Goal: Transaction & Acquisition: Book appointment/travel/reservation

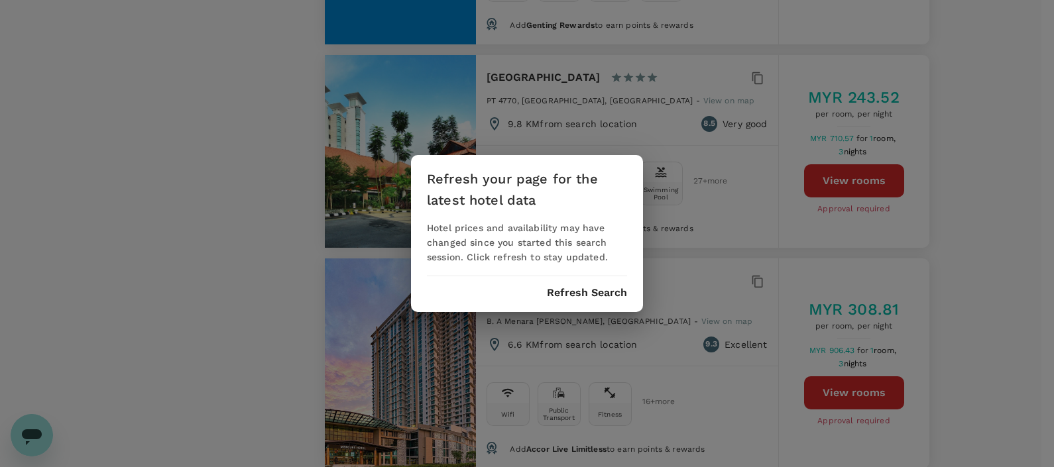
click at [572, 292] on button "Refresh Search" at bounding box center [587, 293] width 80 height 12
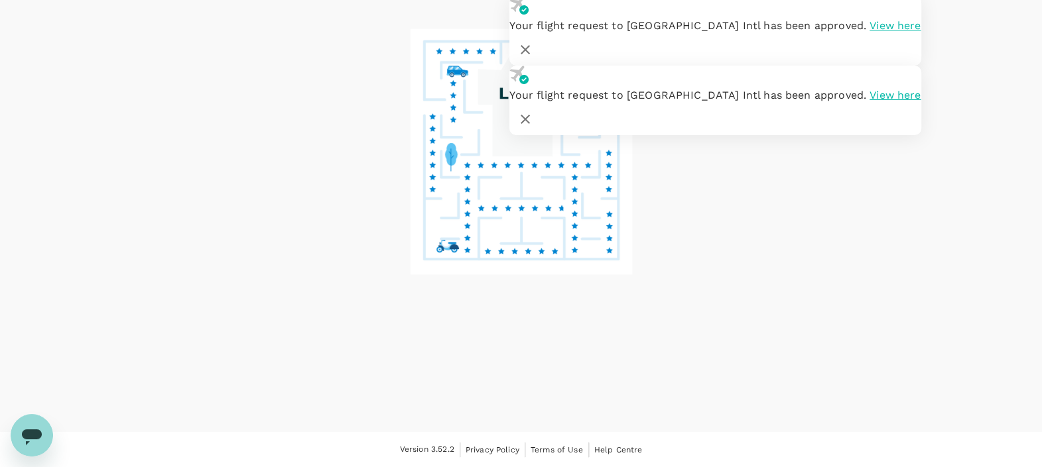
click at [568, 292] on icon at bounding box center [521, 198] width 232 height 343
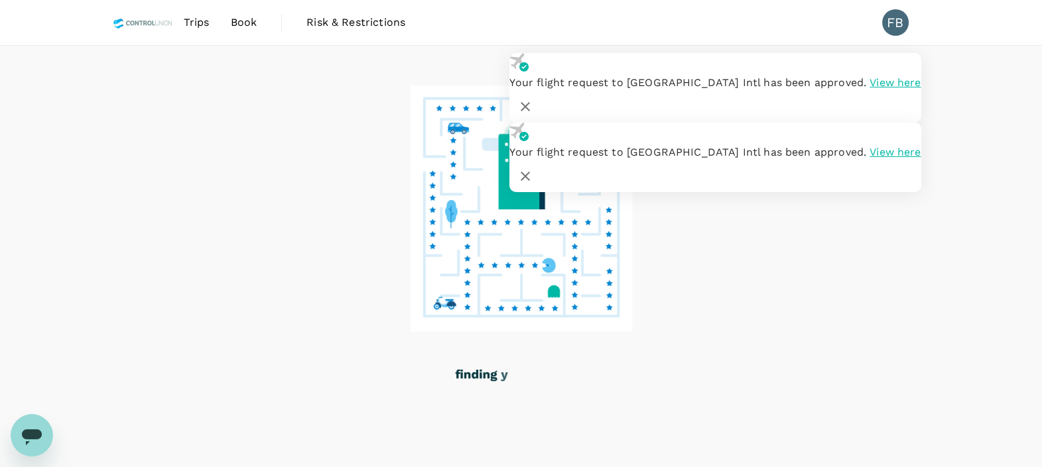
click at [533, 99] on icon "button" at bounding box center [525, 107] width 16 height 16
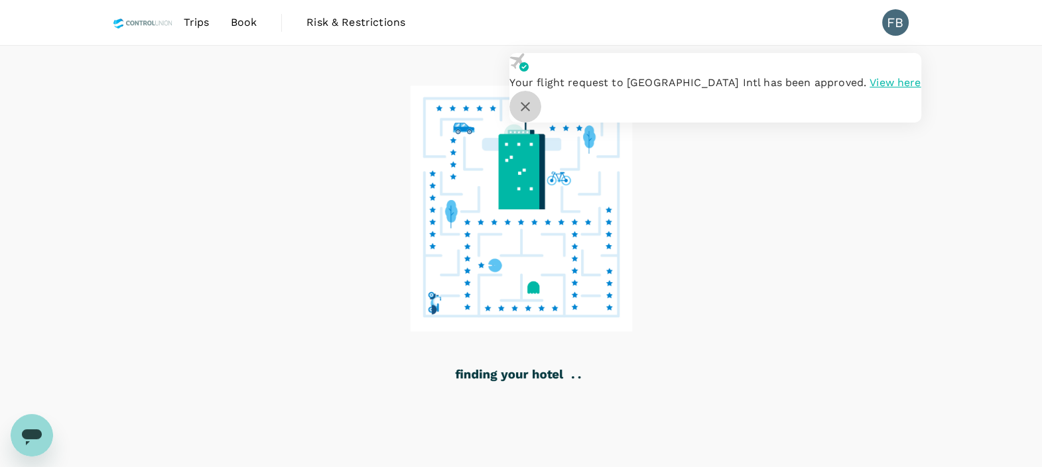
click at [533, 99] on icon "button" at bounding box center [525, 107] width 16 height 16
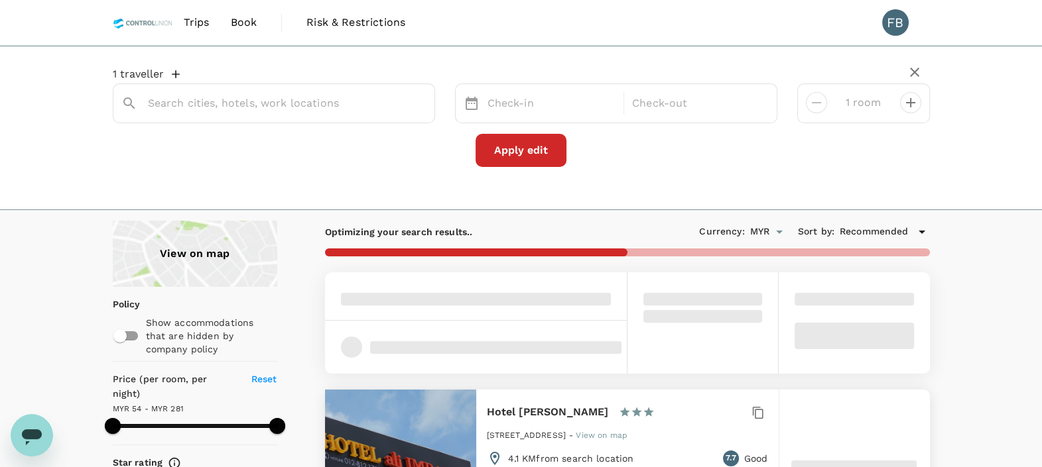
type input "Bangi"
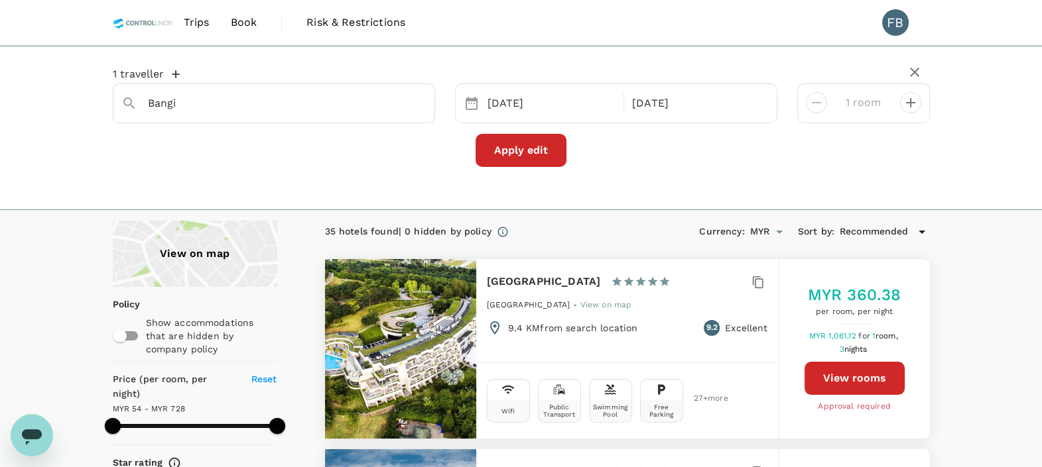
type input "728.38"
click at [133, 35] on img at bounding box center [143, 22] width 60 height 29
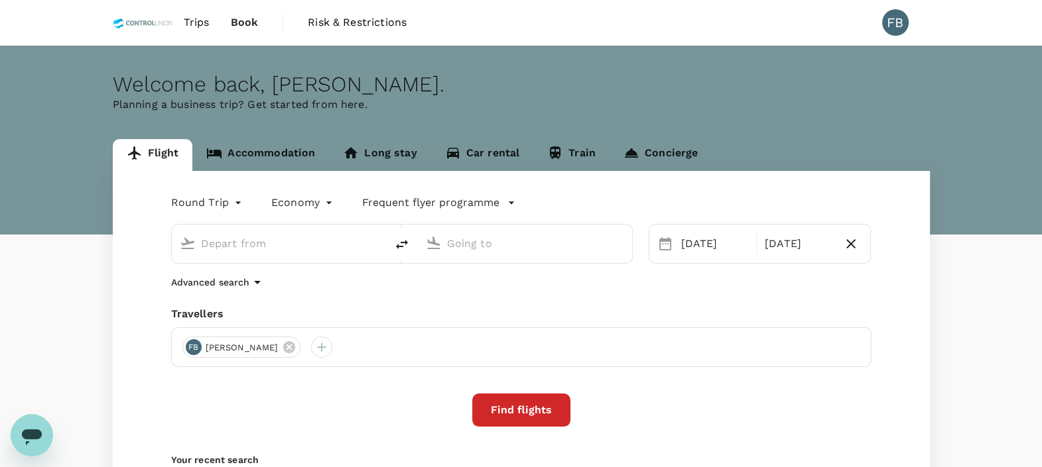
type input "Kota Kinabalu Intl (BKI)"
type input "Kuala Lumpur Intl ([GEOGRAPHIC_DATA])"
type input "Kota Kinabalu Intl (BKI)"
type input "Kuala Lumpur Intl ([GEOGRAPHIC_DATA])"
click at [267, 149] on link "Accommodation" at bounding box center [260, 155] width 137 height 32
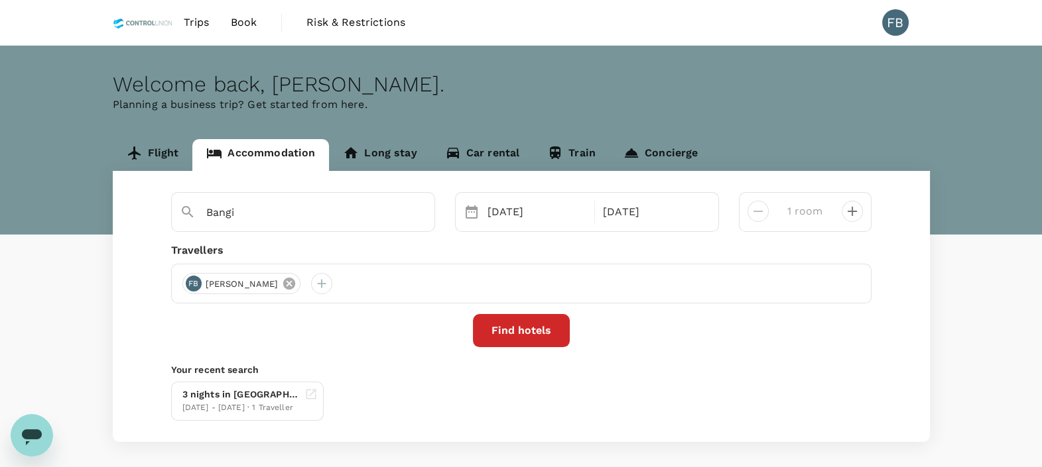
click at [295, 287] on icon at bounding box center [289, 284] width 12 height 12
click at [189, 280] on div at bounding box center [192, 283] width 21 height 21
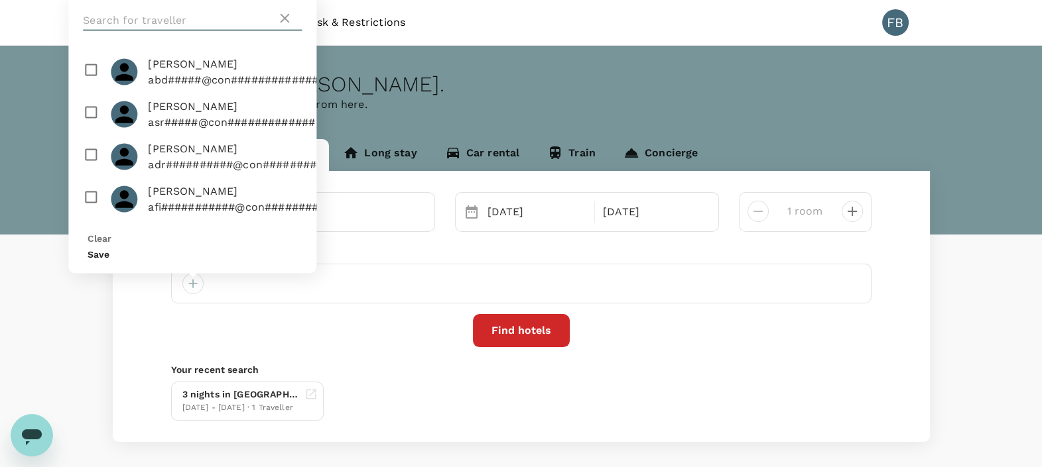
click at [166, 31] on input "text" at bounding box center [180, 20] width 194 height 21
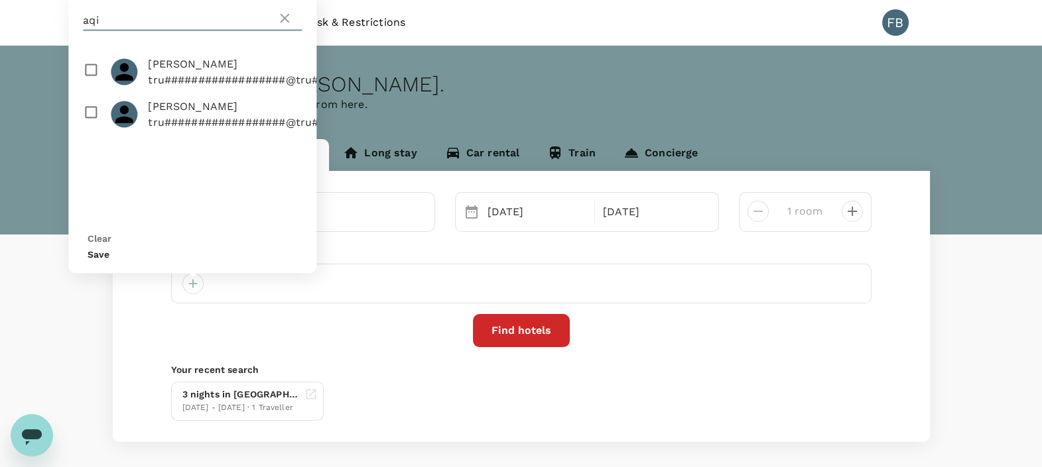
type input "aqi"
click at [88, 89] on input "checkbox" at bounding box center [192, 72] width 248 height 42
checkbox input "true"
click at [109, 251] on button "Save" at bounding box center [99, 254] width 22 height 11
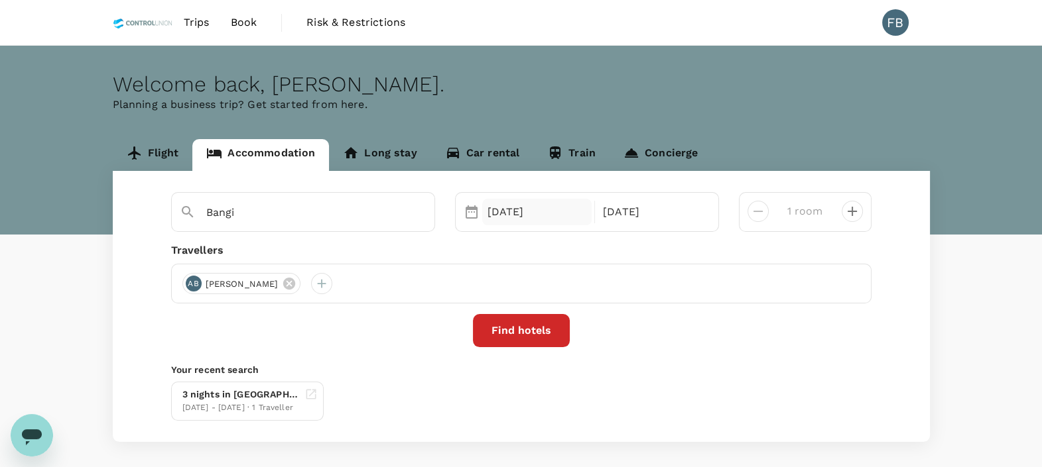
click at [540, 213] on div "[DATE]" at bounding box center [537, 212] width 110 height 27
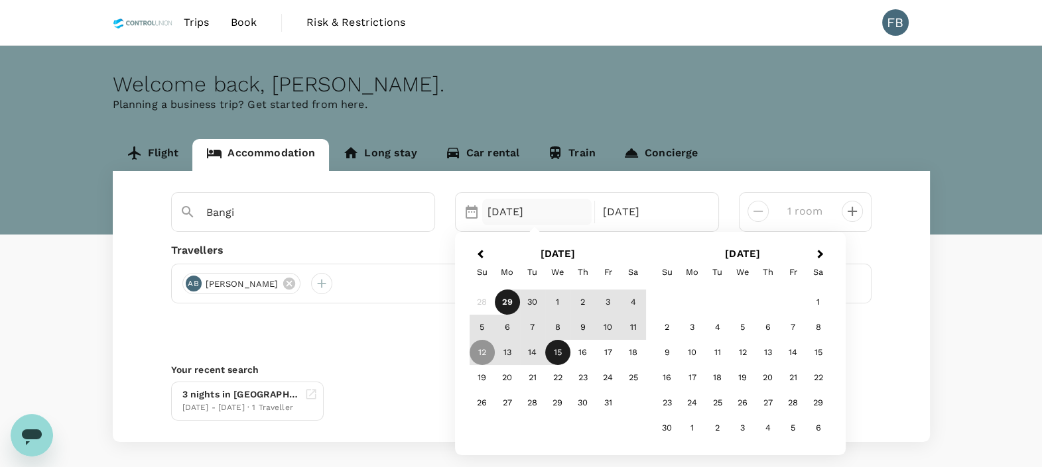
click at [506, 299] on div "29" at bounding box center [507, 302] width 25 height 25
click at [559, 302] on div "1" at bounding box center [557, 302] width 25 height 25
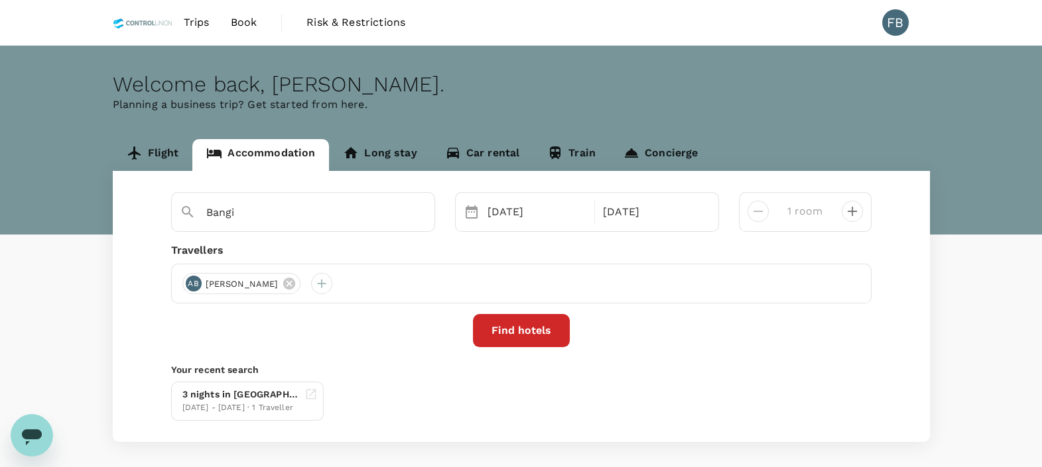
click at [536, 334] on button "Find hotels" at bounding box center [521, 330] width 97 height 33
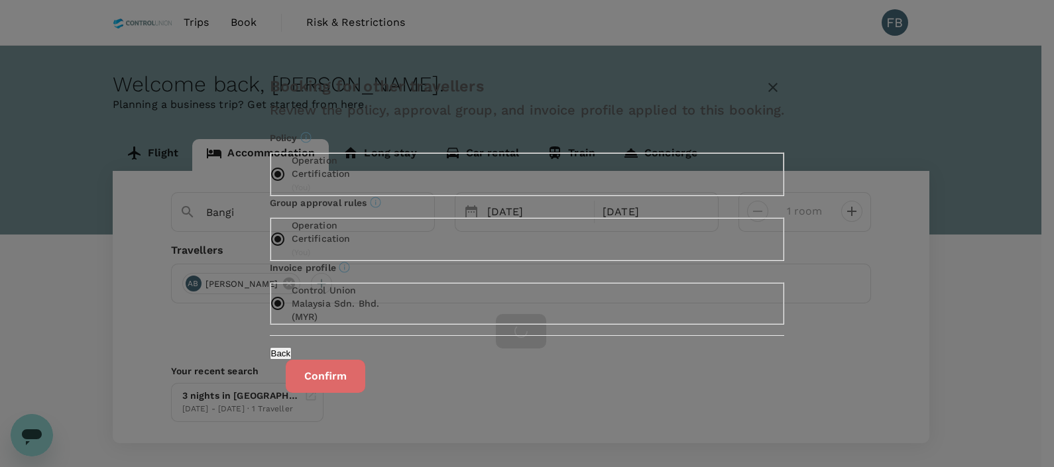
click at [365, 378] on button "Confirm" at bounding box center [326, 376] width 80 height 33
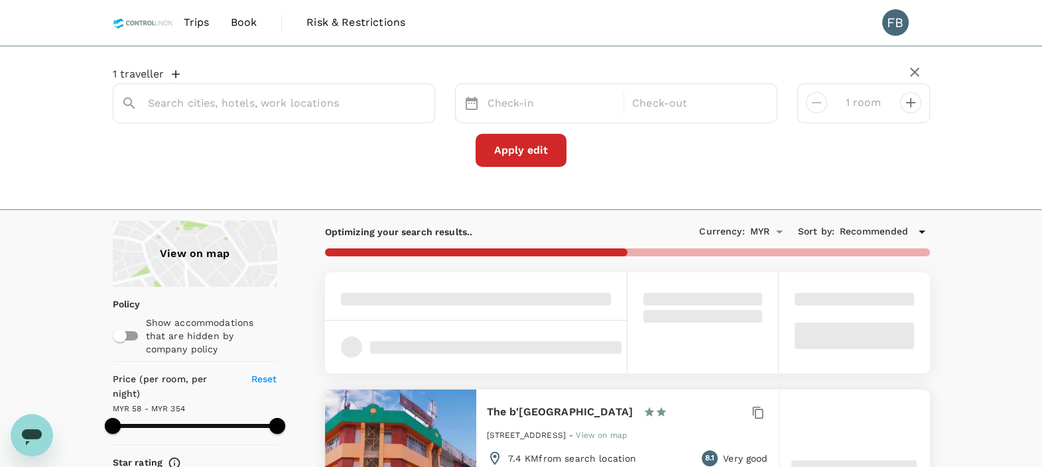
type input "Bangi"
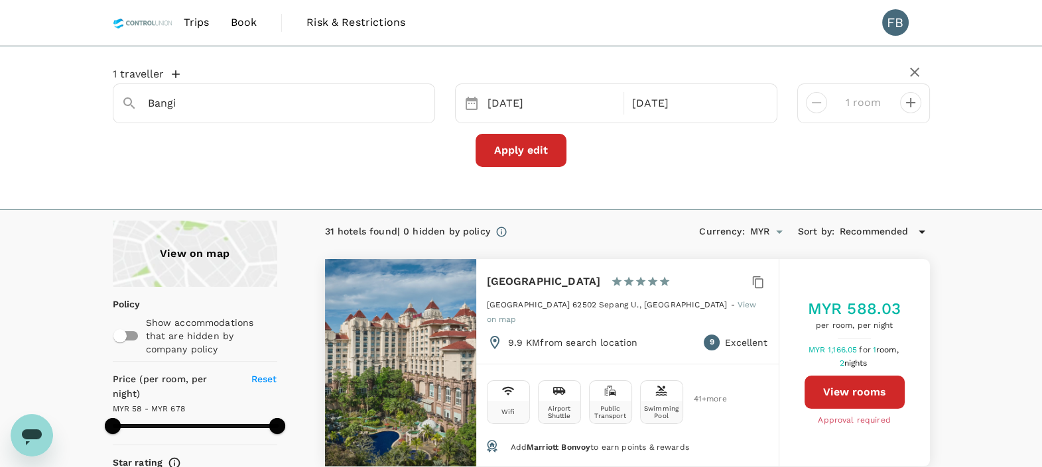
type input "677.8"
click at [216, 103] on input "Bangi" at bounding box center [268, 103] width 241 height 21
click at [216, 100] on input "Bangi" at bounding box center [268, 103] width 241 height 21
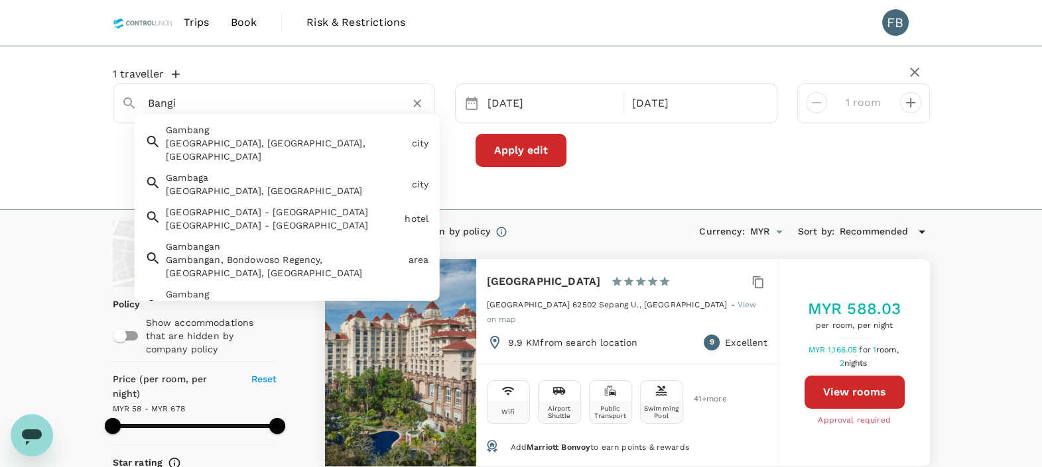
click at [216, 100] on input "Bangi" at bounding box center [268, 103] width 241 height 21
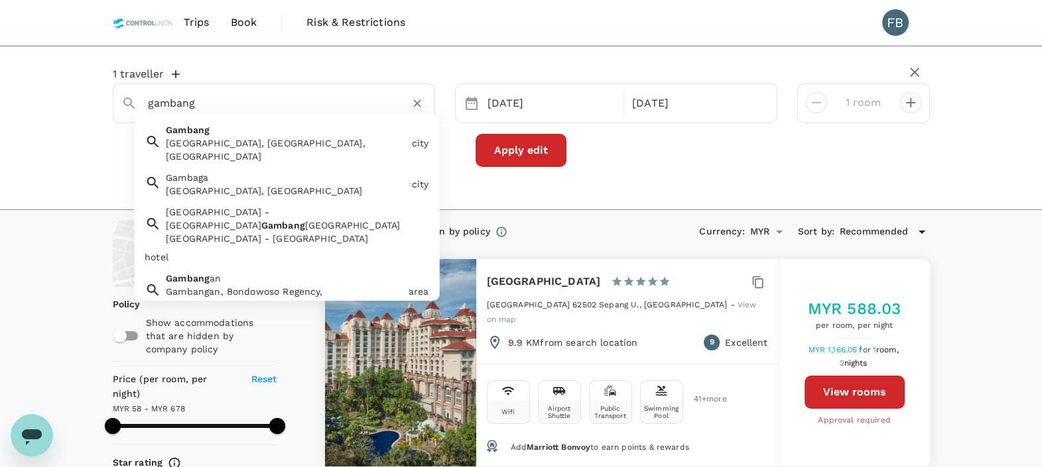
click at [204, 142] on div "Gambang, Pahang, Malaysia" at bounding box center [286, 150] width 240 height 27
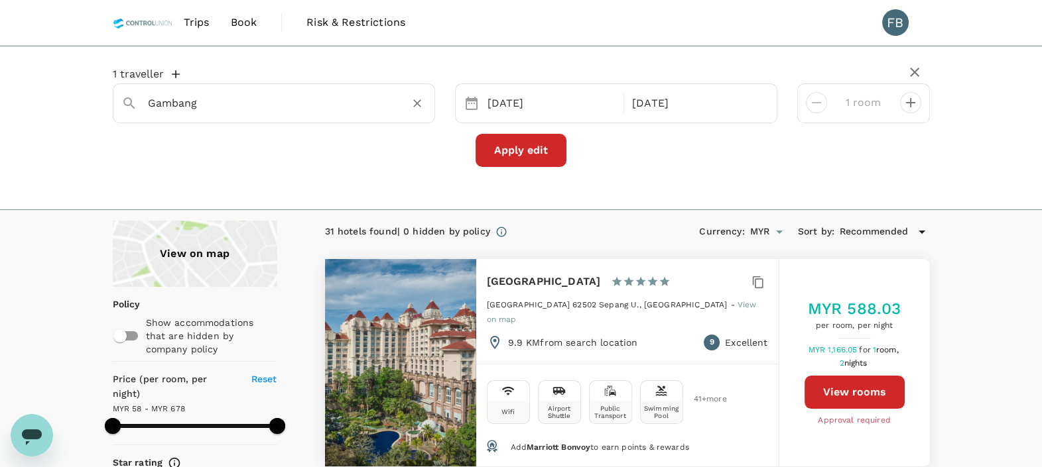
type input "Gambang"
click at [503, 150] on button "Apply edit" at bounding box center [520, 150] width 91 height 33
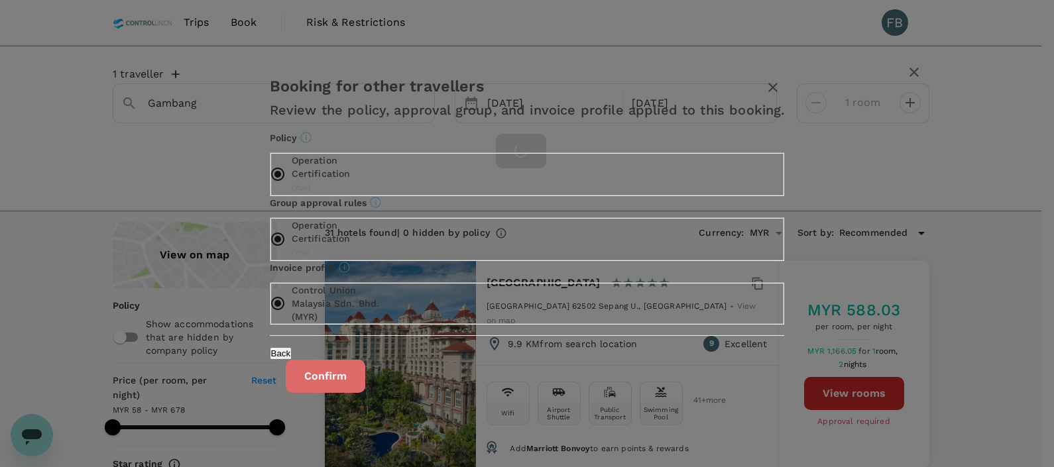
click at [365, 393] on button "Confirm" at bounding box center [326, 376] width 80 height 33
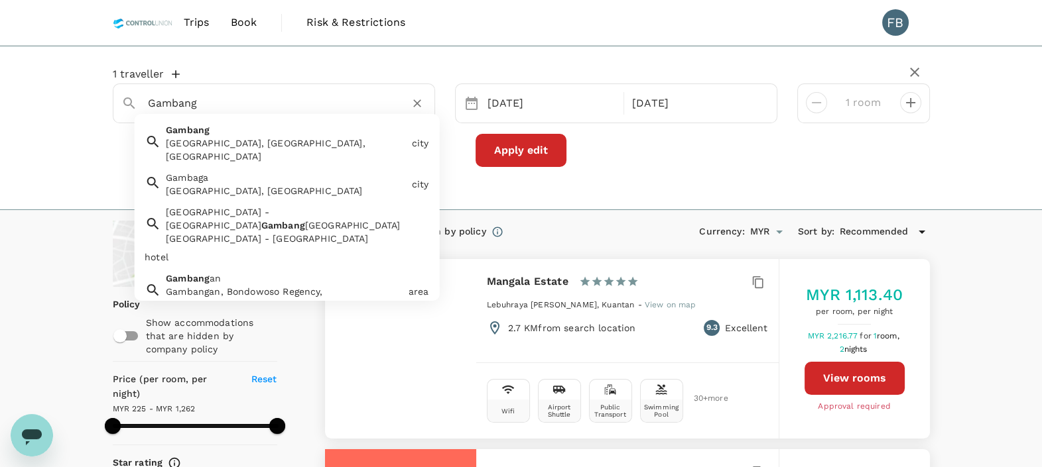
click at [294, 103] on input "Gambang" at bounding box center [268, 103] width 241 height 21
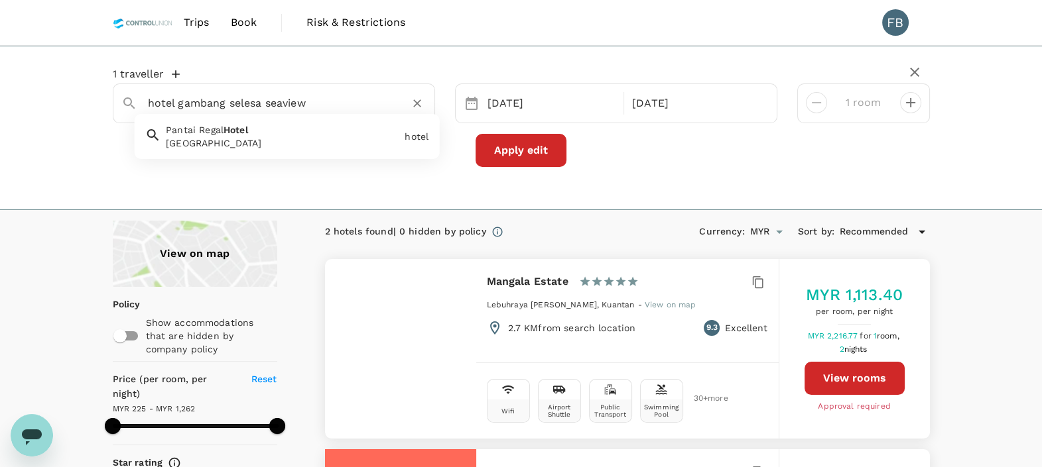
click at [359, 133] on div "Pantai Regal Hotel Pantai Regal Hotel" at bounding box center [279, 134] width 239 height 32
type input "Pantai Regal Hotel"
click at [501, 143] on button "Apply edit" at bounding box center [520, 150] width 91 height 33
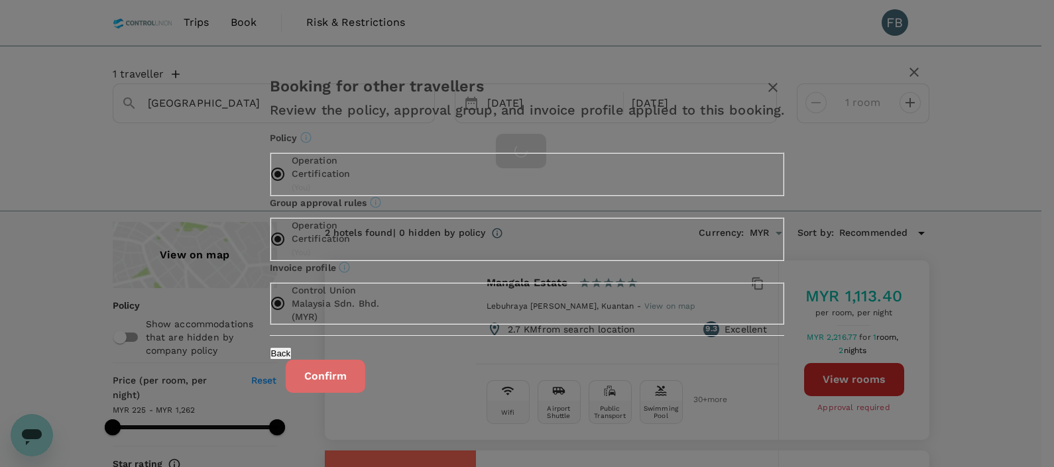
drag, startPoint x: 634, startPoint y: 395, endPoint x: 635, endPoint y: 379, distance: 15.9
click at [365, 393] on button "Confirm" at bounding box center [326, 376] width 80 height 33
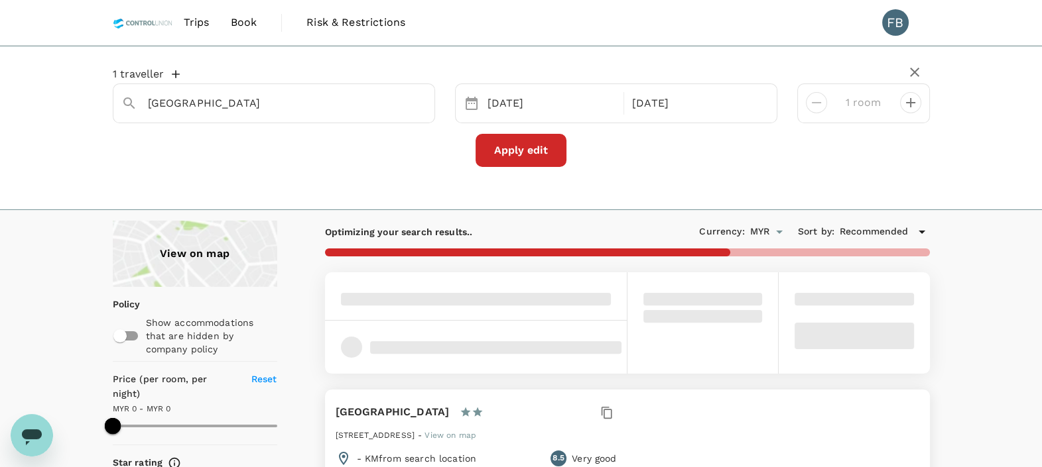
type input "158"
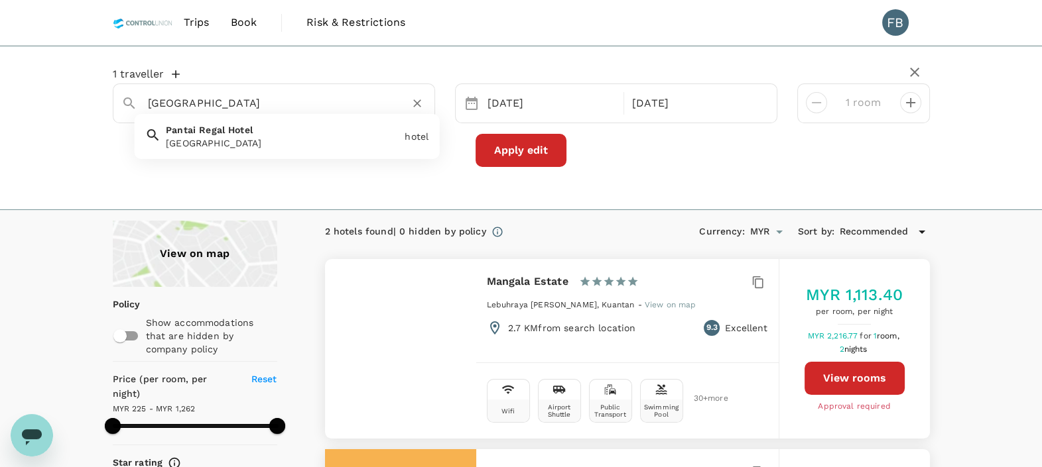
click at [227, 94] on input "Pantai Regal Hotel" at bounding box center [268, 103] width 241 height 21
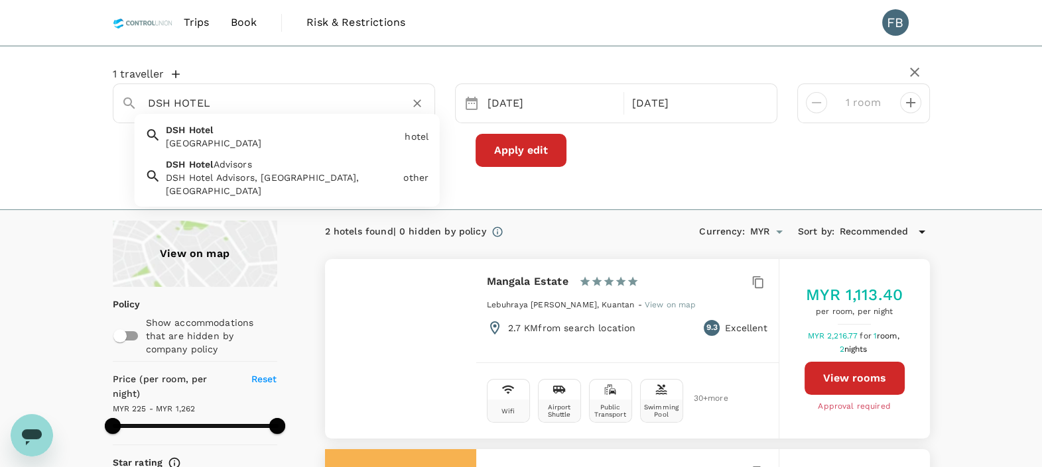
click at [334, 138] on div "DSH Hotel" at bounding box center [282, 143] width 233 height 13
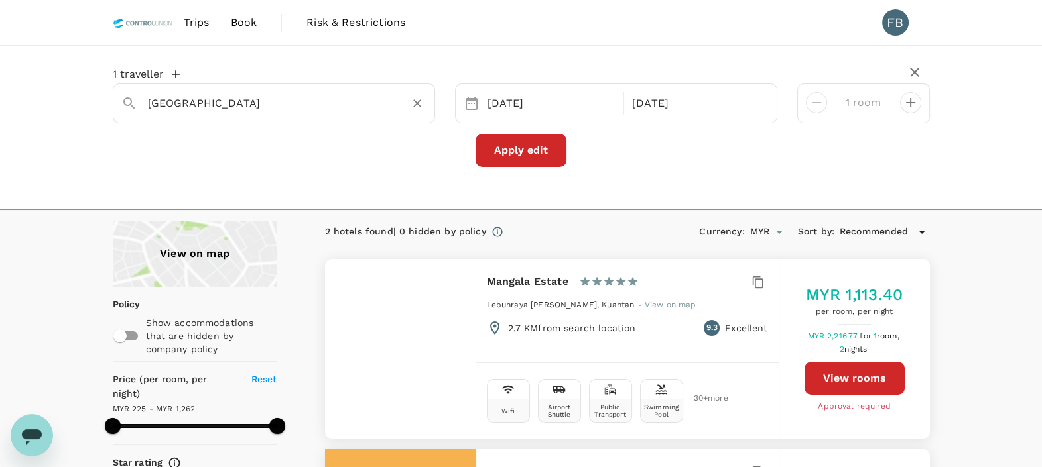
type input "DSH Hotel"
click at [513, 143] on button "Apply edit" at bounding box center [520, 150] width 91 height 33
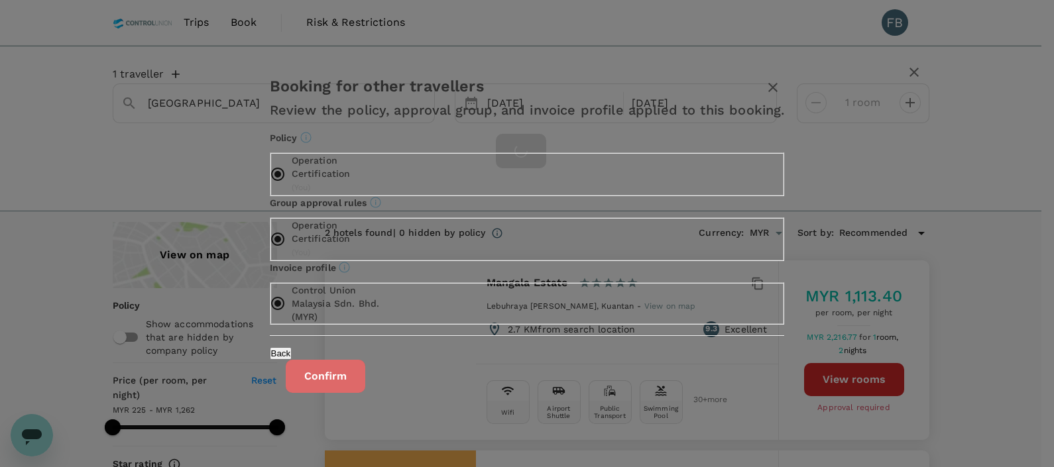
click at [365, 384] on button "Confirm" at bounding box center [326, 376] width 80 height 33
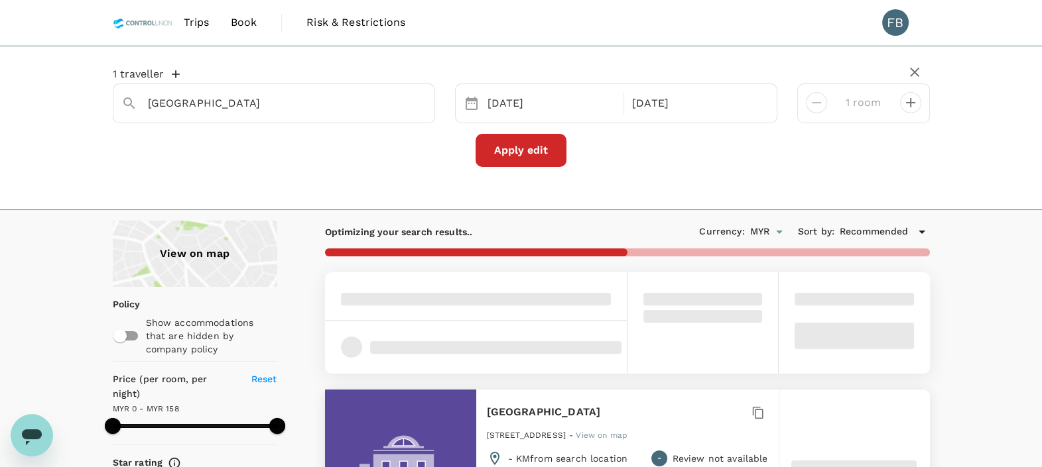
type input "224"
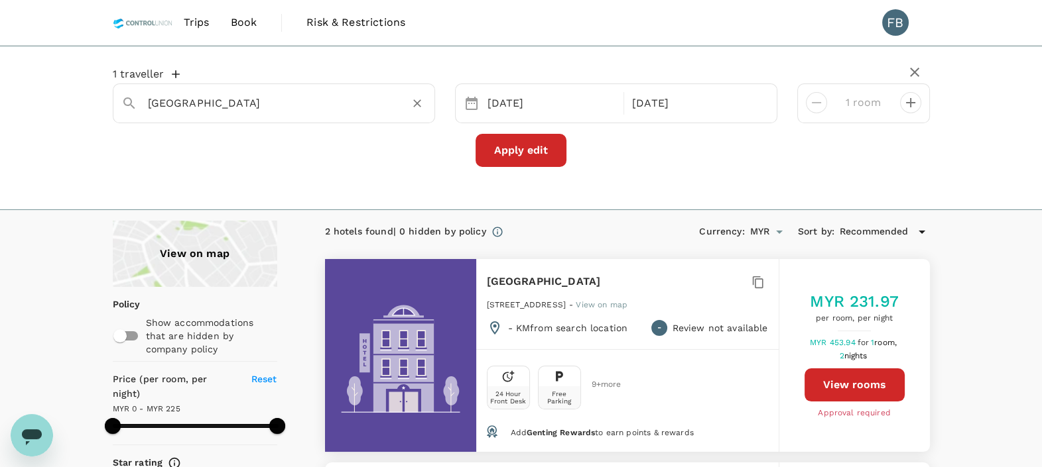
click at [281, 94] on input "DSH Hotel" at bounding box center [268, 103] width 241 height 21
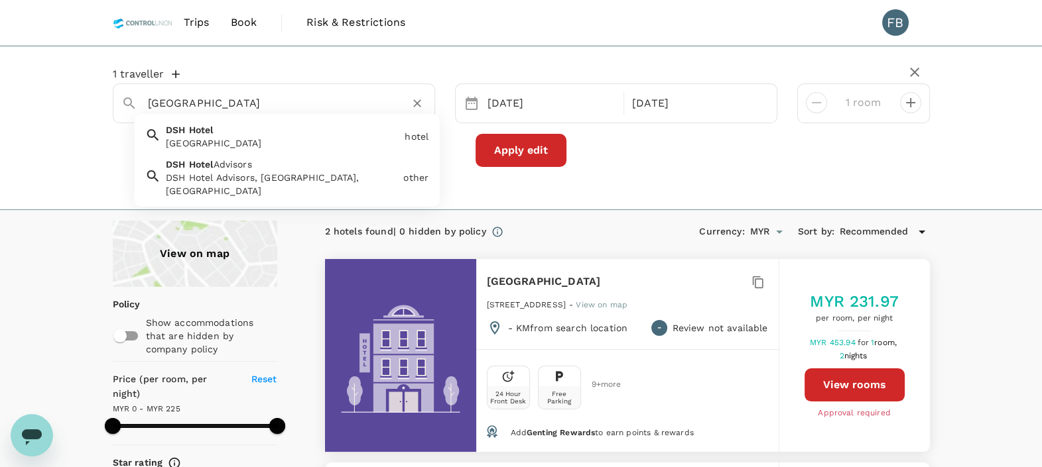
click at [281, 94] on input "DSH Hotel" at bounding box center [268, 103] width 241 height 21
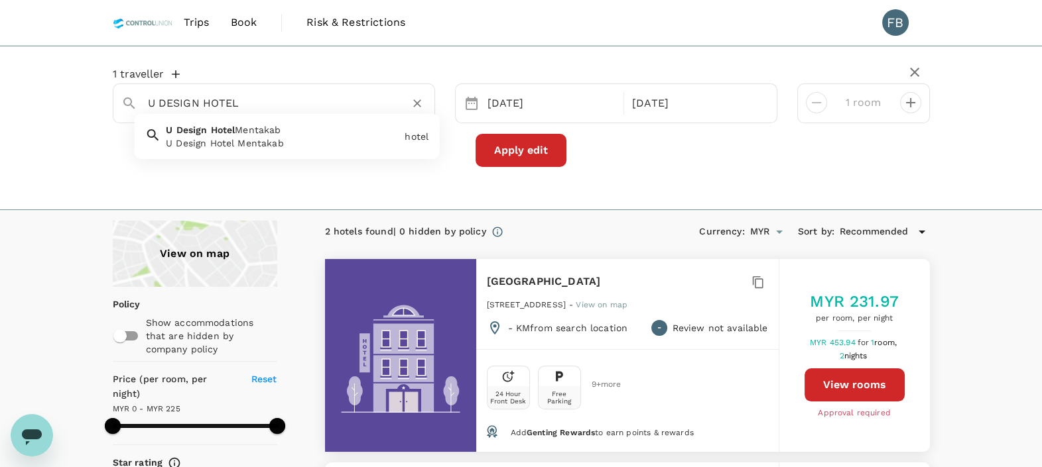
click at [267, 140] on div "U Design Hotel Mentakab" at bounding box center [282, 143] width 233 height 13
type input "U Design Hotel Mentakab"
click at [492, 147] on button "Apply edit" at bounding box center [520, 150] width 91 height 33
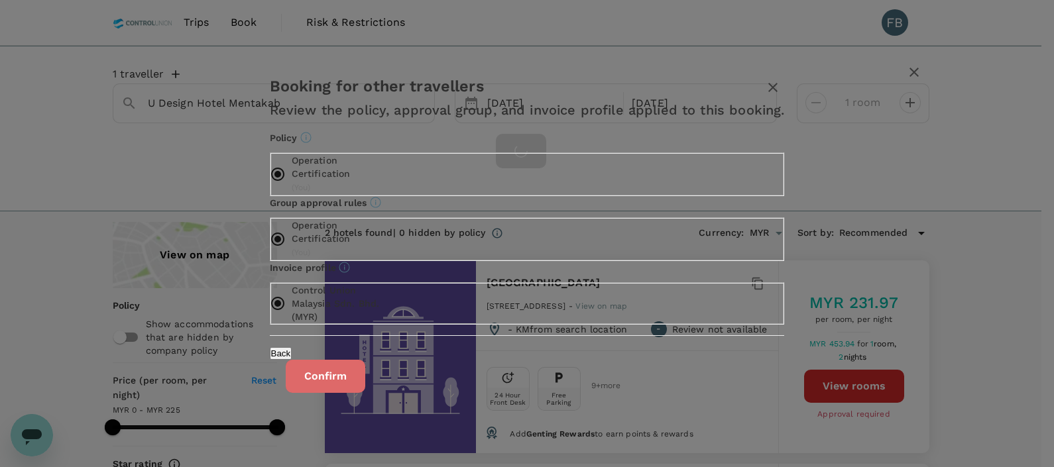
click at [365, 384] on button "Confirm" at bounding box center [326, 376] width 80 height 33
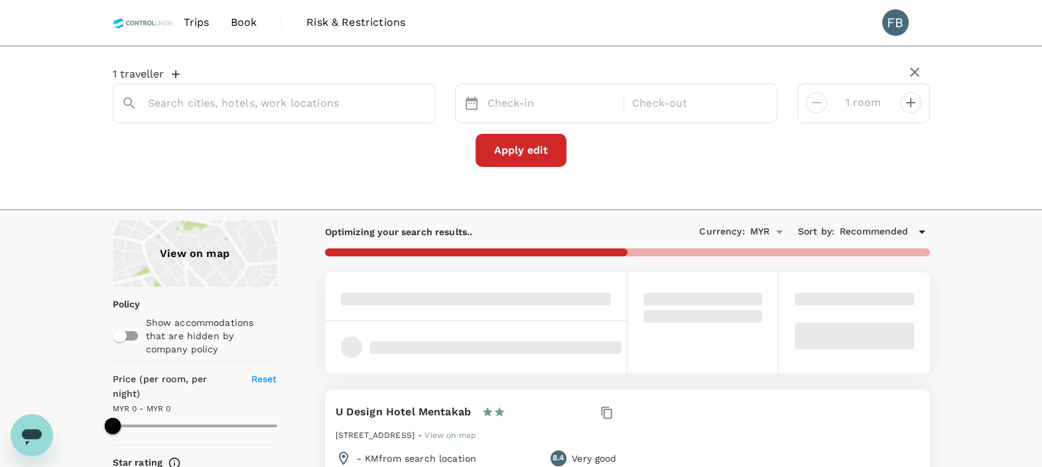
type input "U Design Hotel Mentakab"
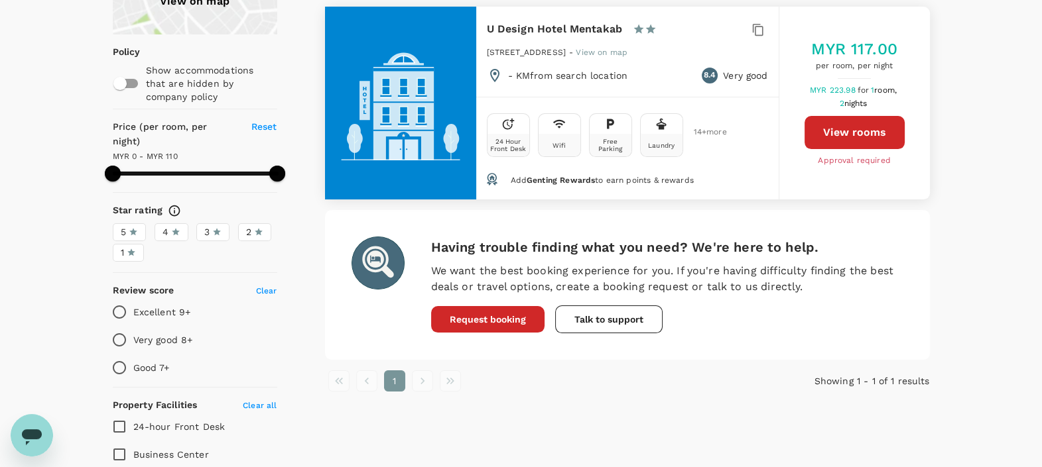
scroll to position [165, 0]
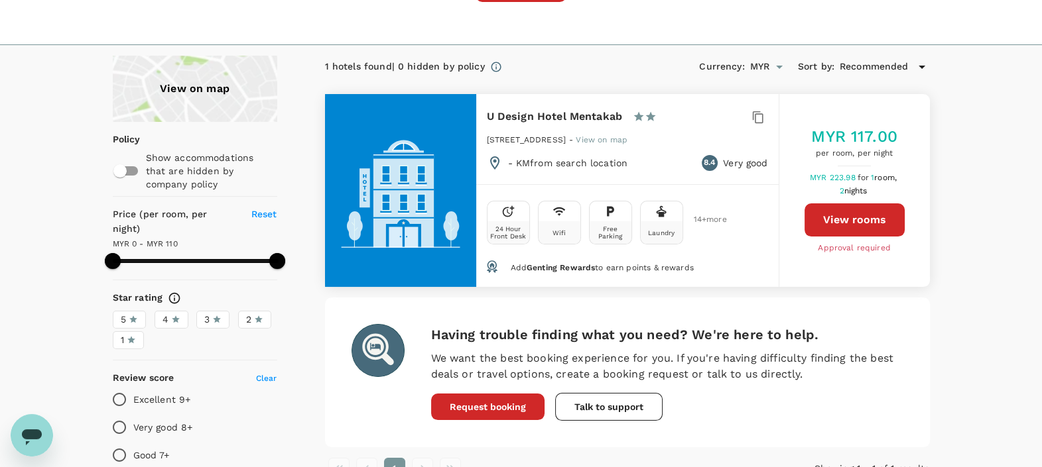
click at [867, 229] on button "View rooms" at bounding box center [854, 220] width 100 height 33
type input "109"
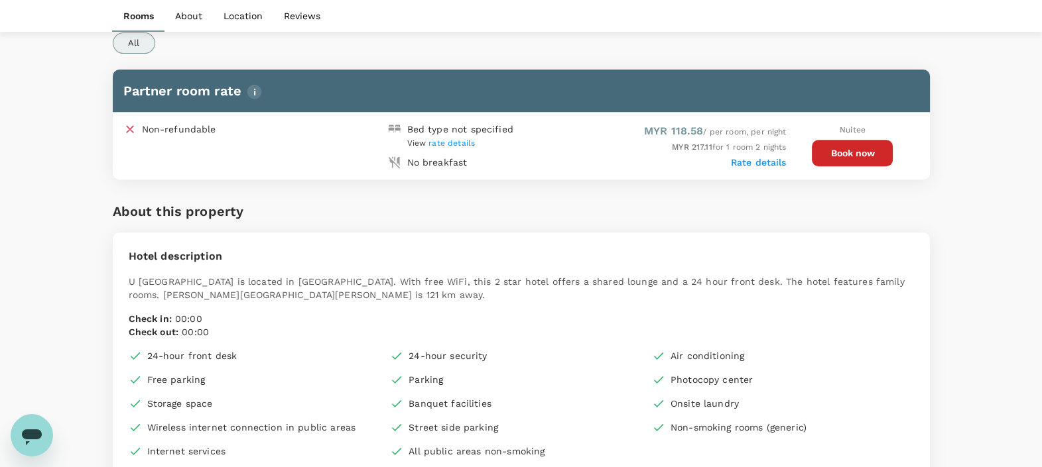
scroll to position [662, 0]
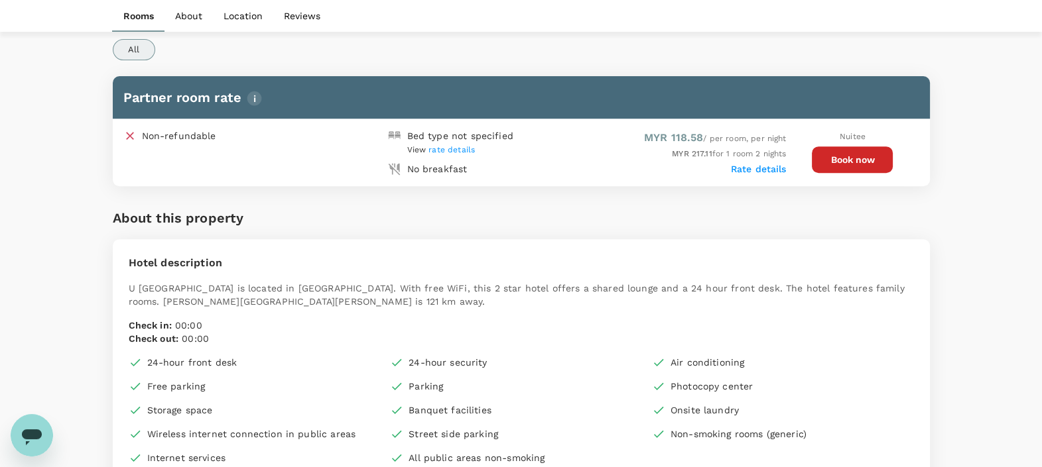
click at [459, 147] on span "rate details" at bounding box center [451, 149] width 46 height 9
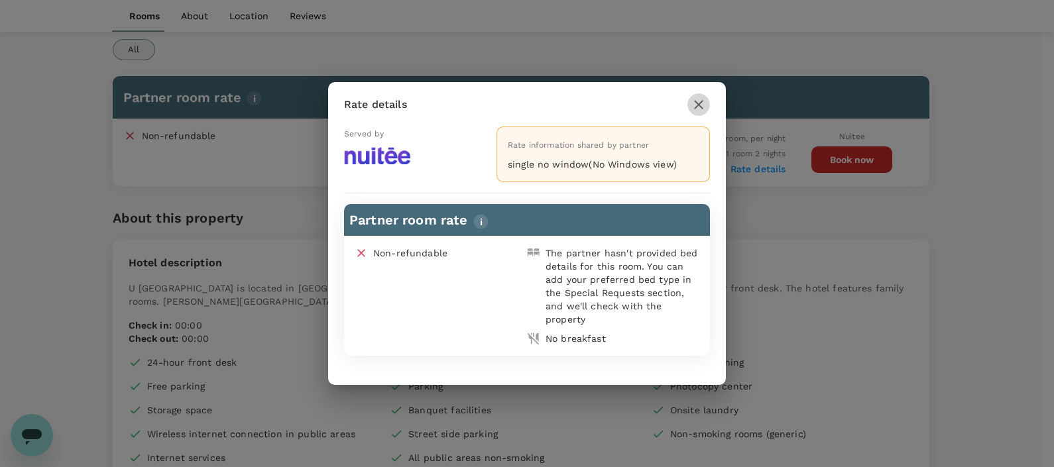
click at [697, 101] on icon "button" at bounding box center [699, 105] width 16 height 16
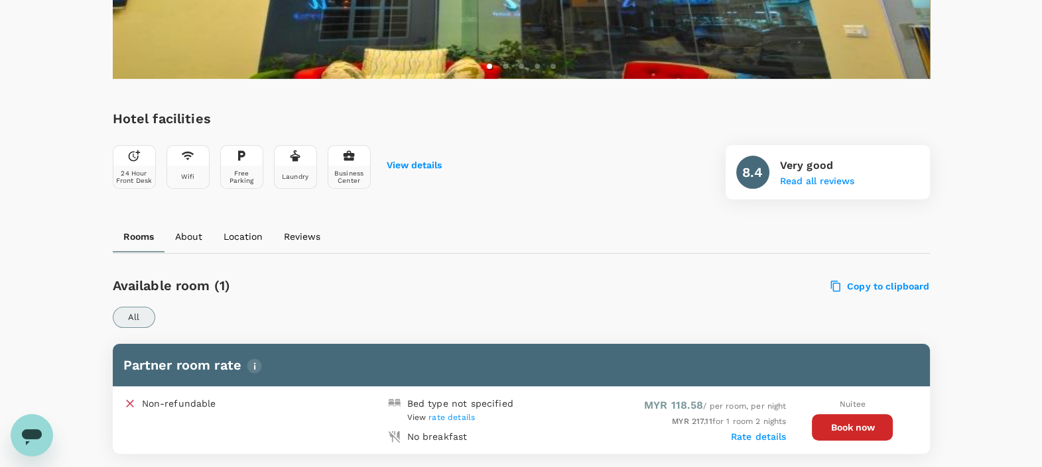
scroll to position [414, 0]
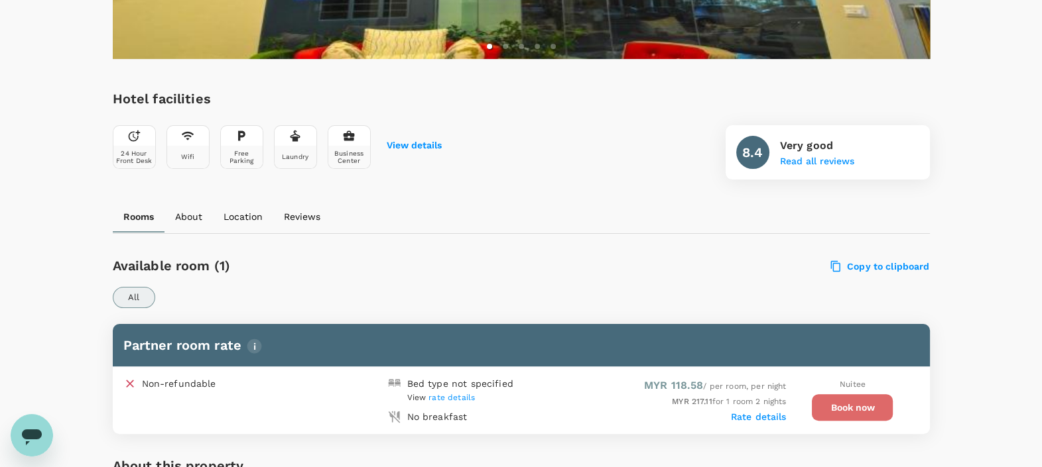
click at [829, 412] on button "Book now" at bounding box center [852, 408] width 81 height 27
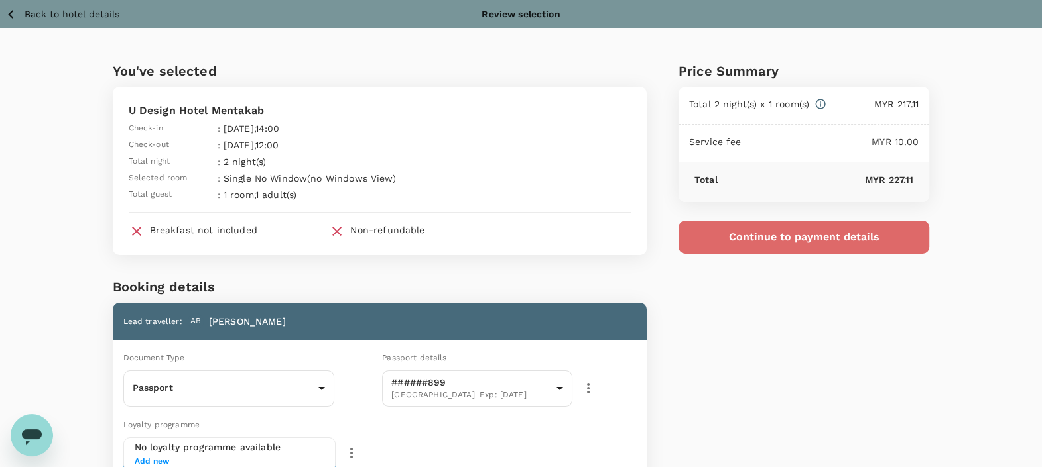
click at [741, 237] on button "Continue to payment details" at bounding box center [803, 237] width 251 height 33
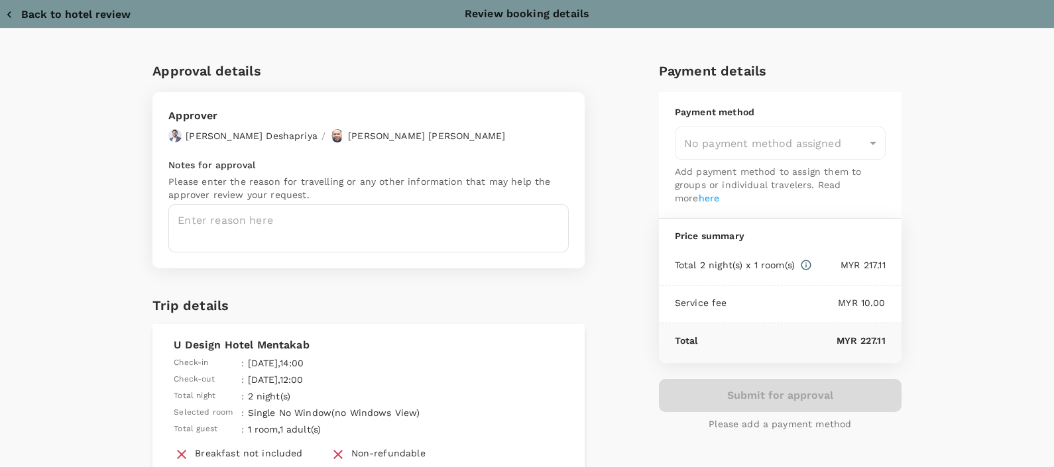
type input "9e254831-a140-43d4-90d9-f4bdc71b84d3"
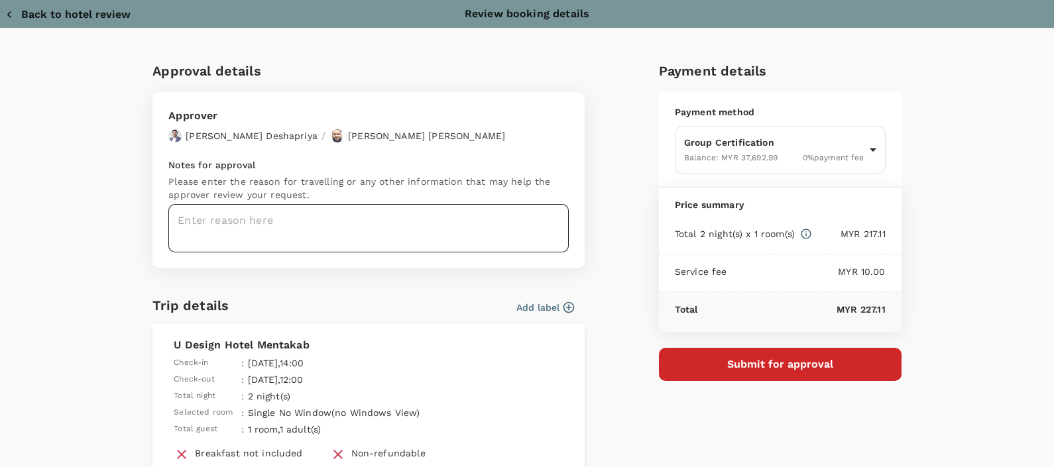
click at [275, 220] on textarea at bounding box center [368, 228] width 401 height 48
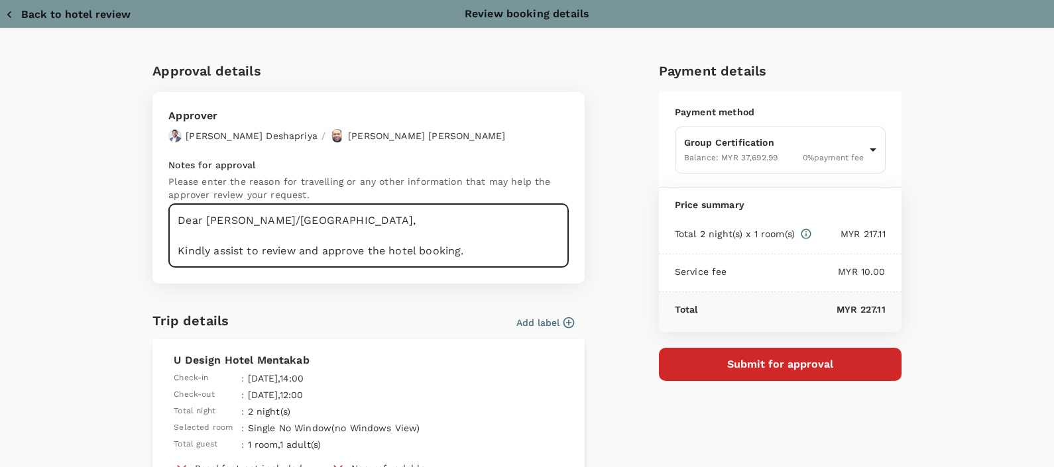
click at [485, 261] on textarea "Dear Hariz/Chathuranga, Kindly assist to review and approve the hotel booking." at bounding box center [368, 236] width 401 height 64
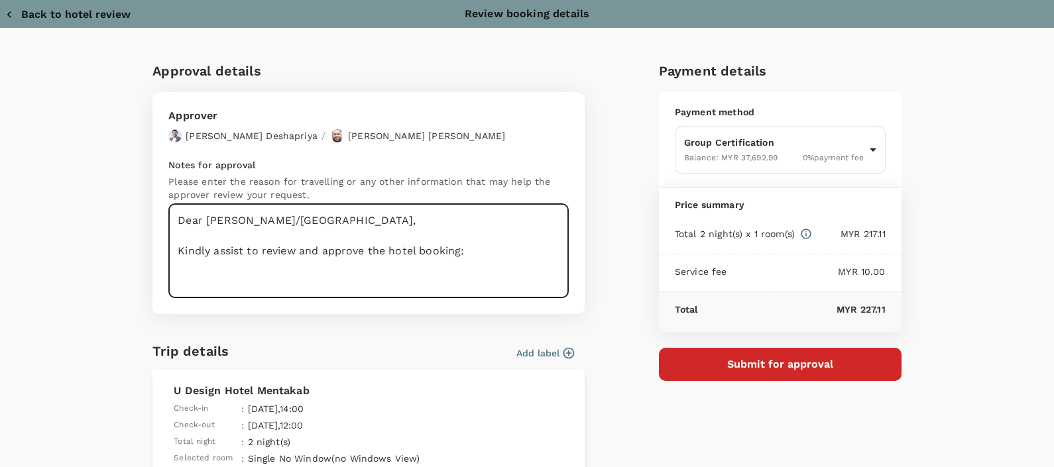
click at [503, 252] on textarea "Dear Hariz/Chathuranga, Kindly assist to review and approve the hotel booking:" at bounding box center [368, 251] width 401 height 94
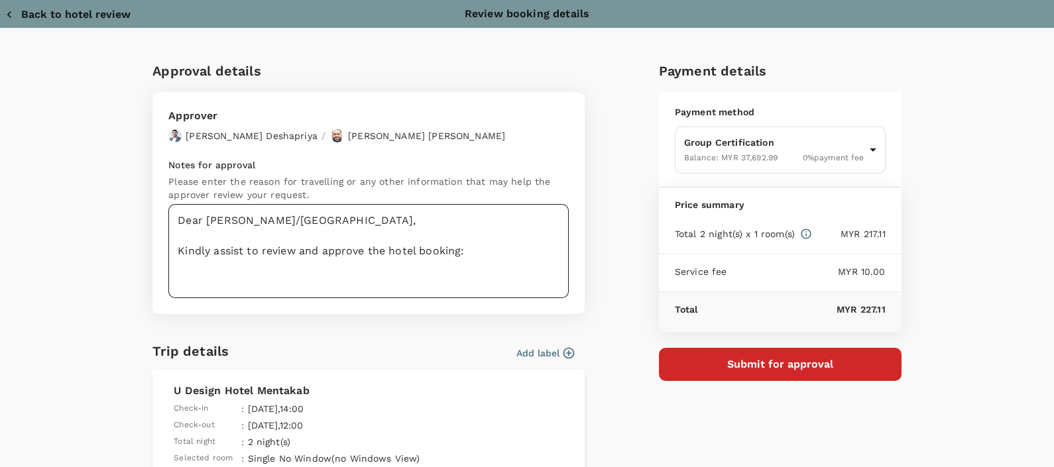
drag, startPoint x: 188, startPoint y: 275, endPoint x: 192, endPoint y: 288, distance: 14.1
click at [188, 275] on textarea "Dear Hariz/Chathuranga, Kindly assist to review and approve the hotel booking:" at bounding box center [368, 251] width 401 height 94
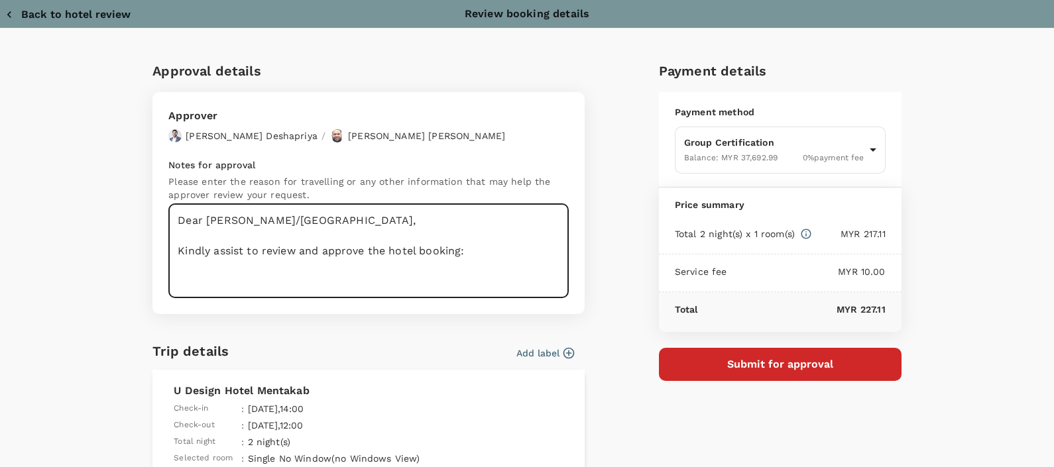
paste textarea "Dear Hariz/Chathuranga, Kindly assist to review and approve the hotel booking. …"
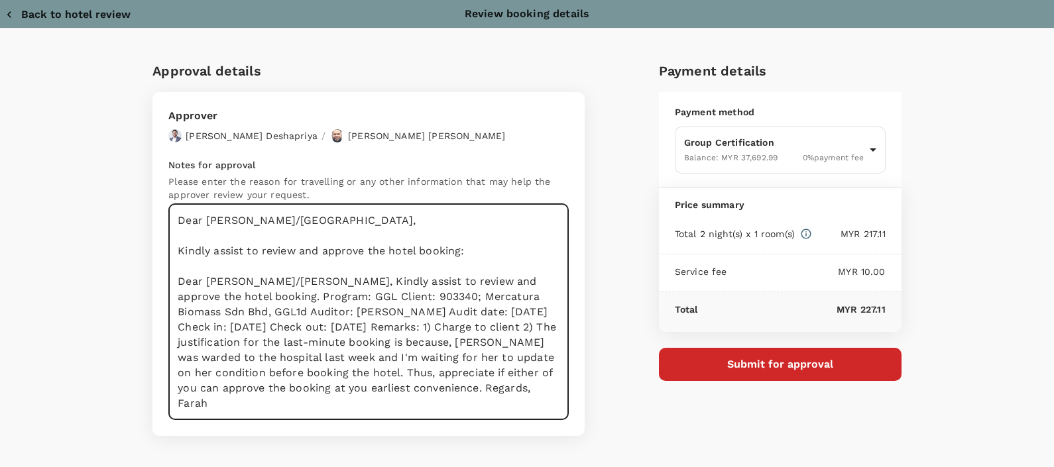
drag, startPoint x: 220, startPoint y: 296, endPoint x: 166, endPoint y: 275, distance: 58.4
click at [168, 275] on textarea "Dear Hariz/Chathuranga, Kindly assist to review and approve the hotel booking: …" at bounding box center [368, 312] width 401 height 216
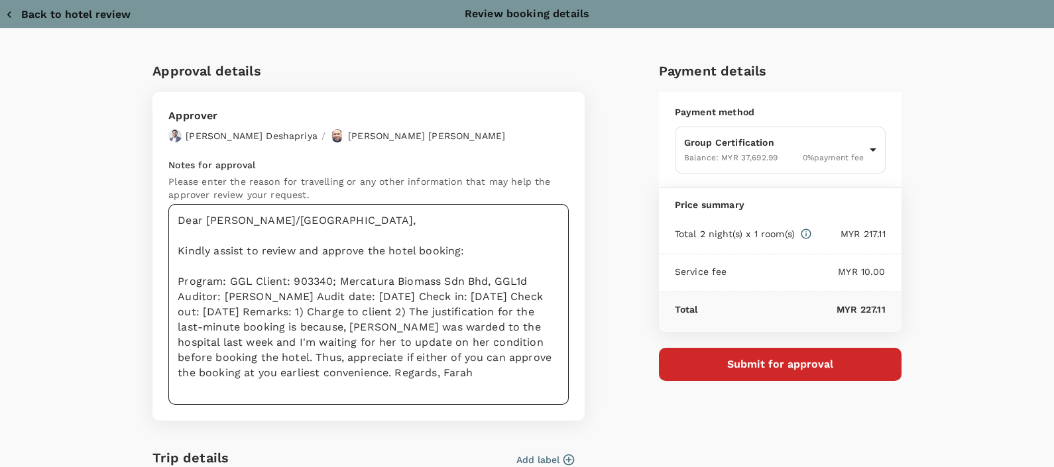
click at [249, 284] on textarea "Dear Hariz/Chathuranga, Kindly assist to review and approve the hotel booking: …" at bounding box center [368, 304] width 401 height 201
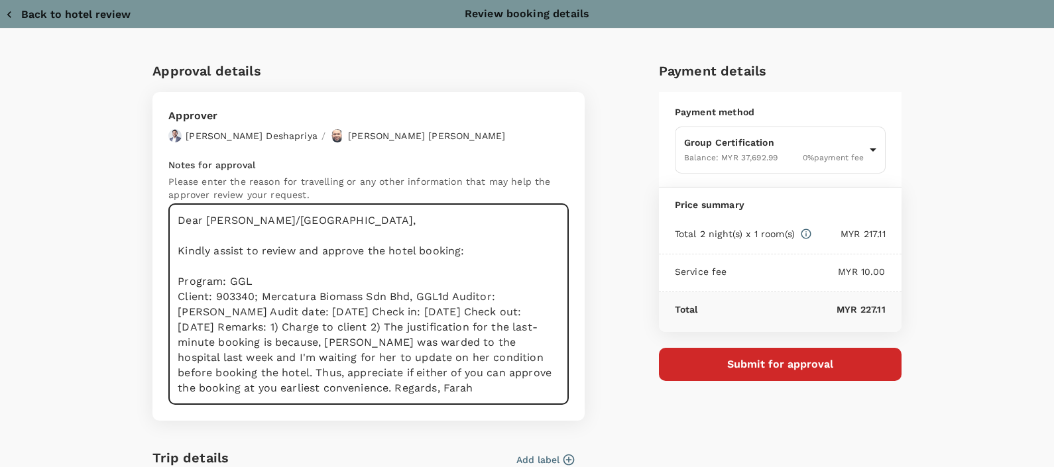
click at [448, 295] on textarea "Dear Hariz/Chathuranga, Kindly assist to review and approve the hotel booking: …" at bounding box center [368, 304] width 401 height 201
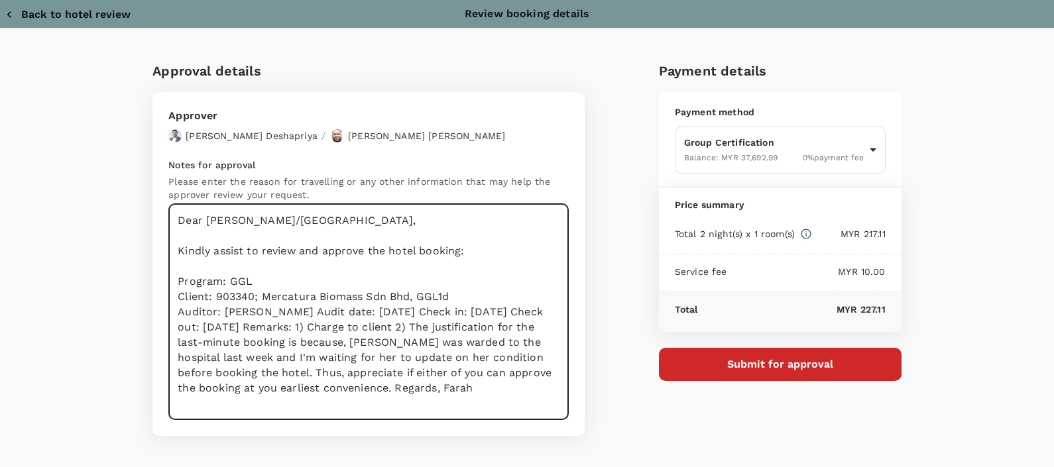
click at [302, 311] on textarea "Dear Hariz/Chathuranga, Kindly assist to review and approve the hotel booking: …" at bounding box center [368, 312] width 401 height 216
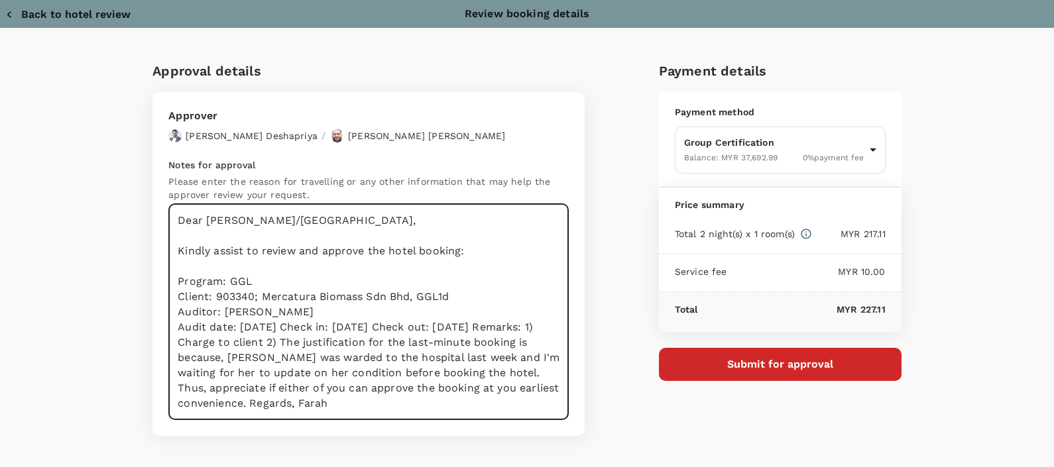
click at [341, 327] on textarea "Dear Hariz/Chathuranga, Kindly assist to review and approve the hotel booking: …" at bounding box center [368, 312] width 401 height 216
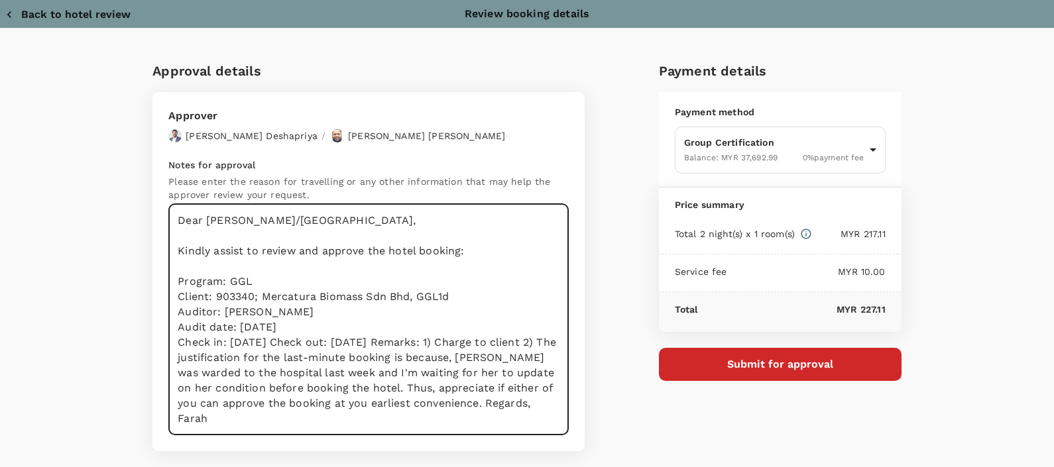
click at [330, 339] on textarea "Dear Hariz/Chathuranga, Kindly assist to review and approve the hotel booking: …" at bounding box center [368, 319] width 401 height 231
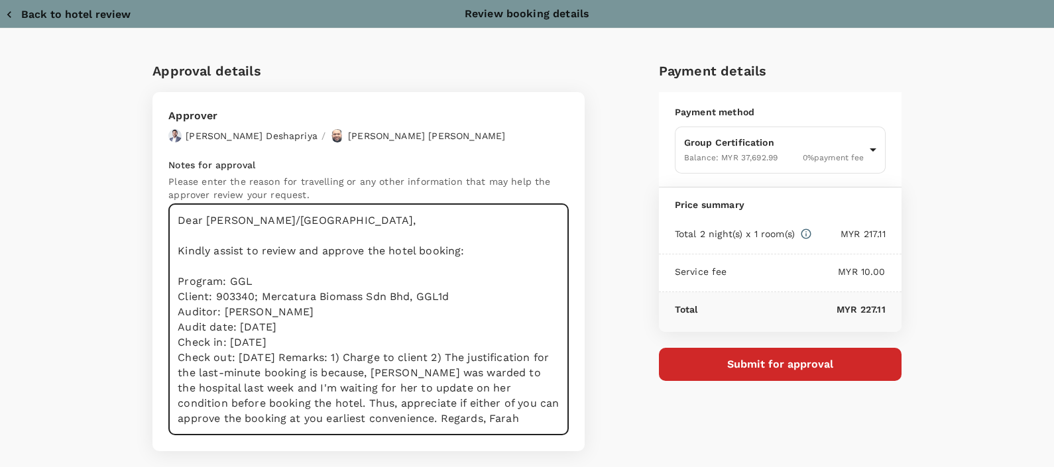
click at [341, 355] on textarea "Dear Hariz/Chathuranga, Kindly assist to review and approve the hotel booking: …" at bounding box center [368, 319] width 401 height 231
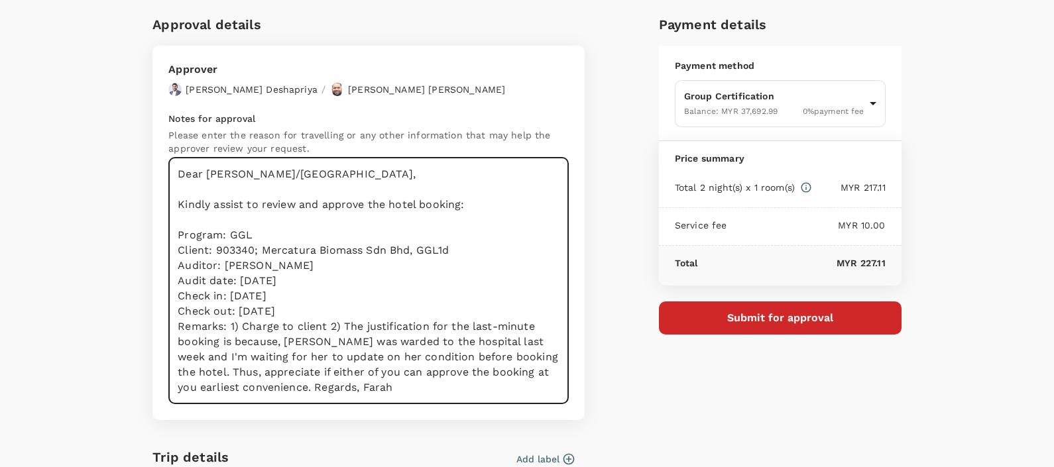
scroll to position [82, 0]
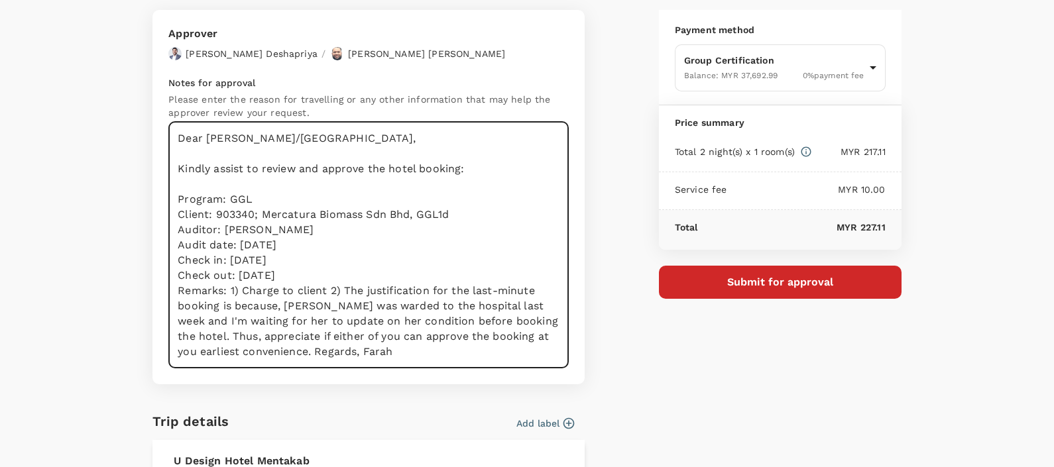
click at [289, 349] on textarea "Dear Hariz/Chathuranga, Kindly assist to review and approve the hotel booking: …" at bounding box center [368, 245] width 401 height 247
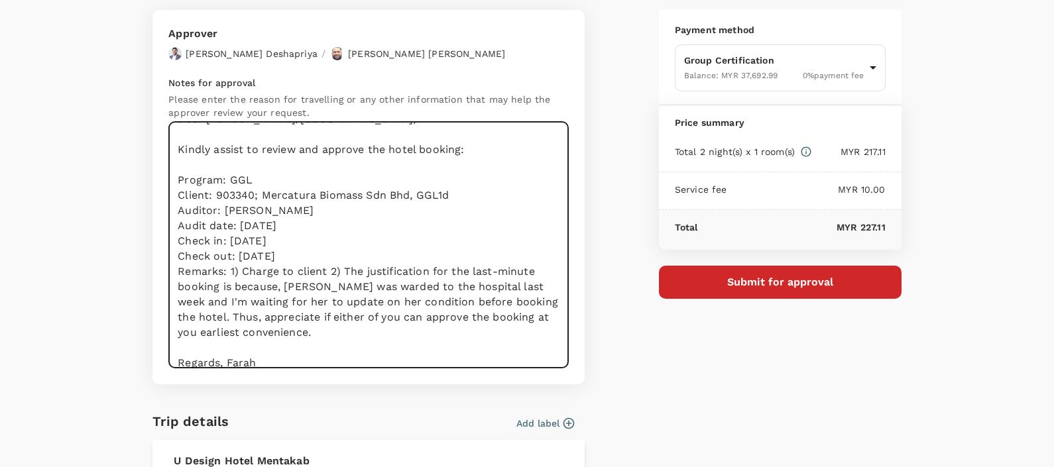
click at [219, 358] on textarea "Dear Hariz/Chathuranga, Kindly assist to review and approve the hotel booking: …" at bounding box center [368, 245] width 401 height 247
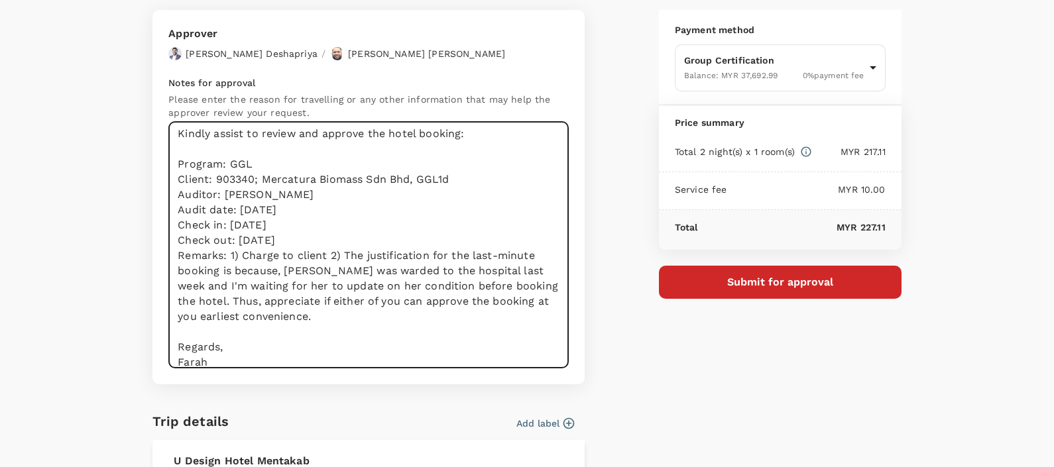
drag, startPoint x: 324, startPoint y: 253, endPoint x: 381, endPoint y: 312, distance: 82.5
click at [381, 312] on textarea "Dear Hariz/Chathuranga, Kindly assist to review and approve the hotel booking: …" at bounding box center [368, 245] width 401 height 247
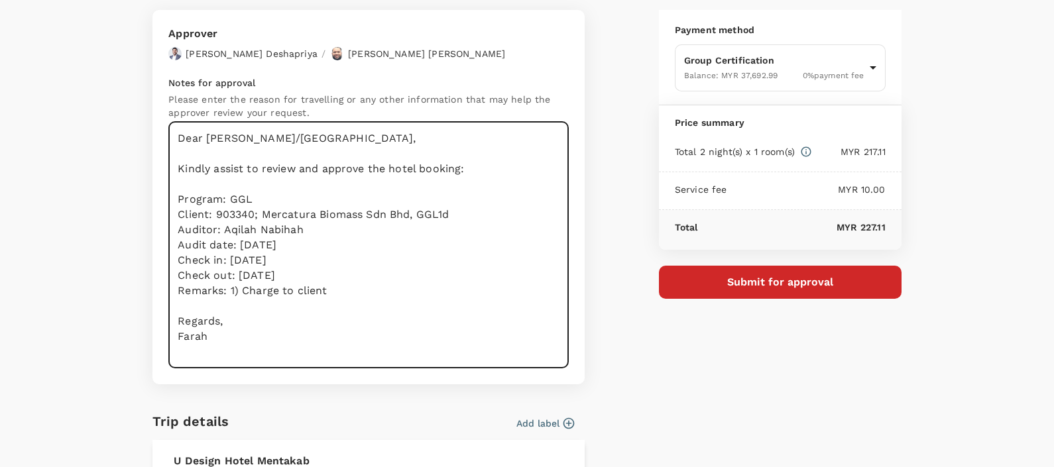
scroll to position [0, 0]
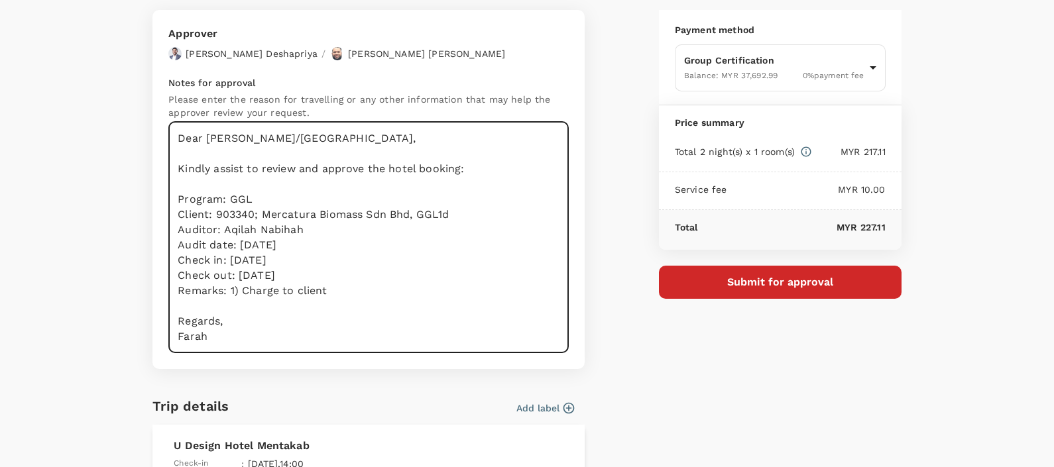
drag, startPoint x: 237, startPoint y: 289, endPoint x: 225, endPoint y: 290, distance: 12.0
click at [225, 290] on textarea "Dear Hariz/Chathuranga, Kindly assist to review and approve the hotel booking: …" at bounding box center [368, 237] width 401 height 231
click at [337, 242] on textarea "Dear Hariz/Chathuranga, Kindly assist to review and approve the hotel booking: …" at bounding box center [368, 237] width 401 height 231
drag, startPoint x: 456, startPoint y: 213, endPoint x: 210, endPoint y: 210, distance: 245.4
click at [210, 210] on textarea "Dear Hariz/Chathuranga, Kindly assist to review and approve the hotel booking: …" at bounding box center [368, 237] width 401 height 231
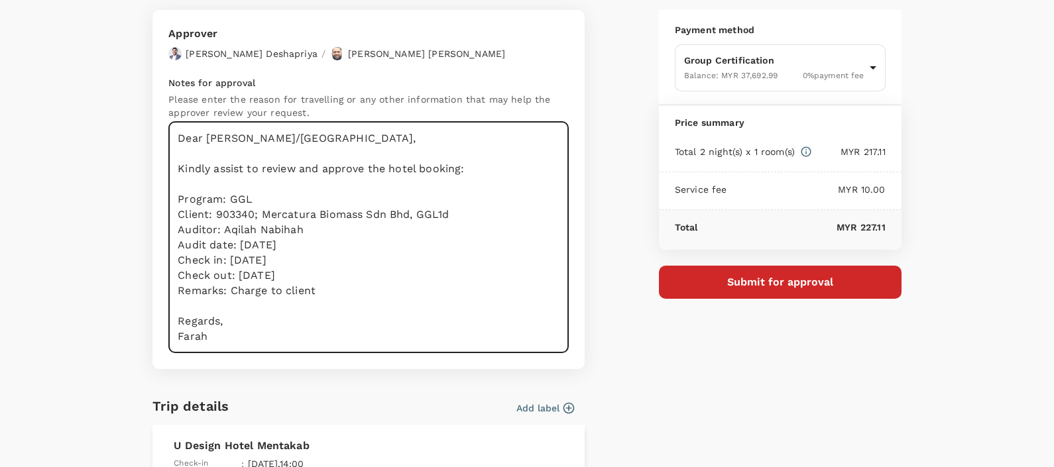
paste textarea "2915 ALLGREEN ENERGY (M) SDN BHD - GGL1d"
click at [247, 212] on textarea "Dear Hariz/Chathuranga, Kindly assist to review and approve the hotel booking: …" at bounding box center [368, 237] width 401 height 231
click at [239, 240] on textarea "Dear Hariz/Chathuranga, Kindly assist to review and approve the hotel booking: …" at bounding box center [368, 237] width 401 height 231
click at [225, 260] on textarea "Dear Hariz/Chathuranga, Kindly assist to review and approve the hotel booking: …" at bounding box center [368, 237] width 401 height 231
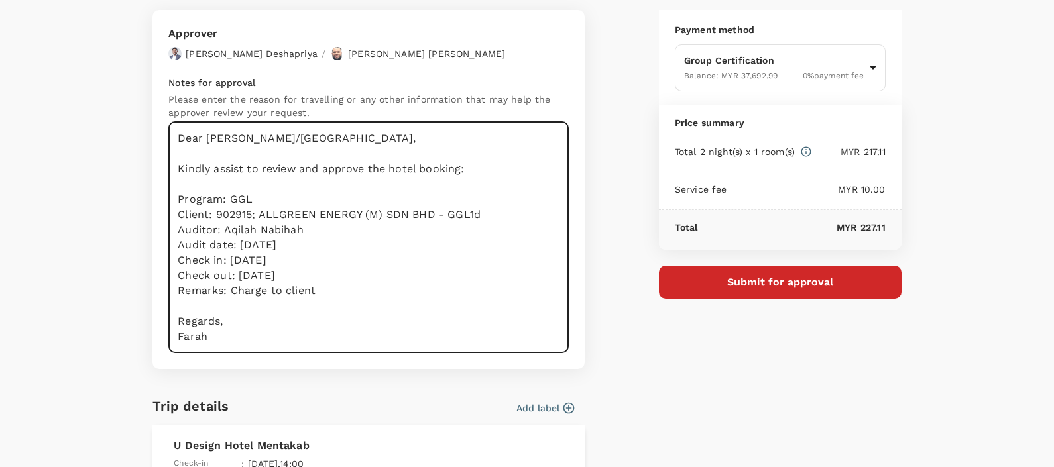
click at [225, 260] on textarea "Dear Hariz/Chathuranga, Kindly assist to review and approve the hotel booking: …" at bounding box center [368, 237] width 401 height 231
drag, startPoint x: 306, startPoint y: 273, endPoint x: 230, endPoint y: 275, distance: 76.3
click at [230, 275] on textarea "Dear Hariz/Chathuranga, Kindly assist to review and approve the hotel booking: …" at bounding box center [368, 237] width 401 height 231
click at [324, 290] on textarea "Dear Hariz/Chathuranga, Kindly assist to review and approve the hotel booking: …" at bounding box center [368, 237] width 401 height 231
click at [225, 284] on textarea "Dear Hariz/Chathuranga, Kindly assist to review and approve the hotel booking: …" at bounding box center [368, 237] width 401 height 231
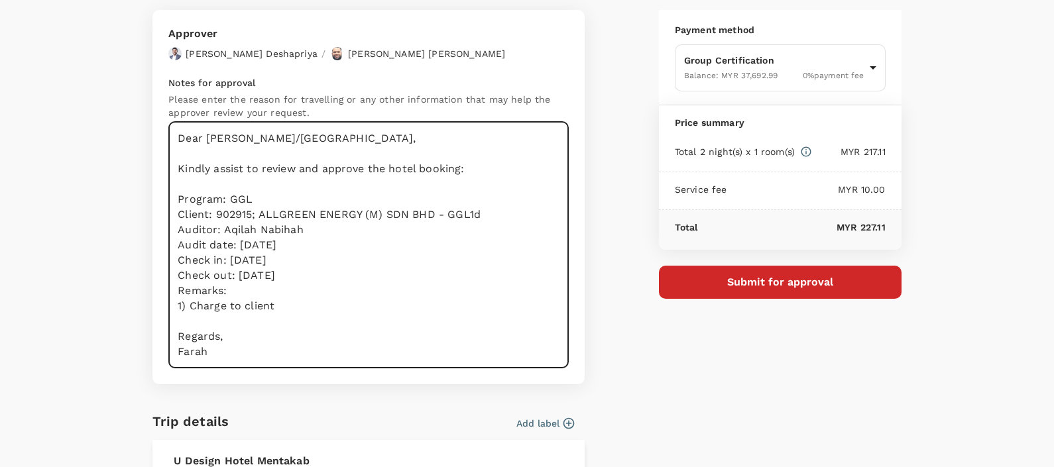
click at [351, 302] on textarea "Dear Hariz/Chathuranga, Kindly assist to review and approve the hotel booking: …" at bounding box center [368, 245] width 401 height 247
click at [363, 318] on textarea "Dear Hariz/Chathuranga, Kindly assist to review and approve the hotel booking: …" at bounding box center [368, 245] width 401 height 247
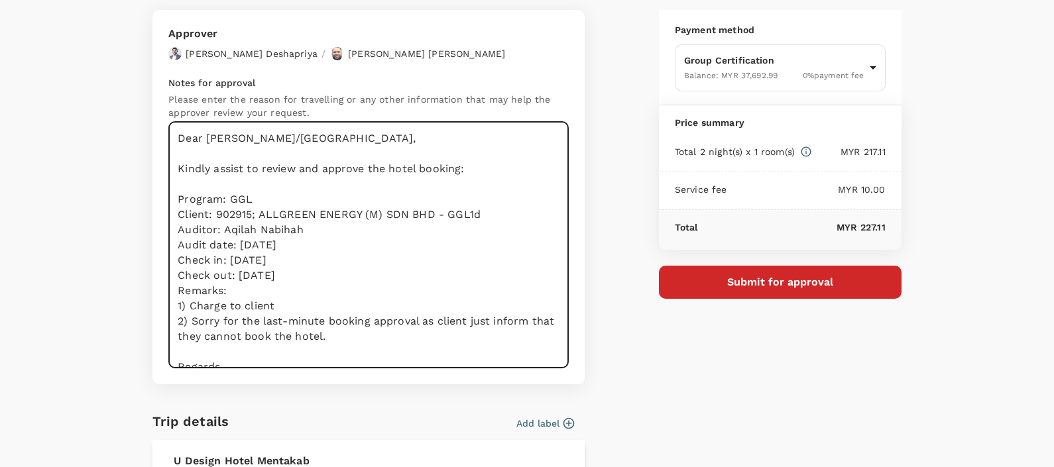
click at [365, 331] on textarea "Dear Hariz/Chathuranga, Kindly assist to review and approve the hotel booking: …" at bounding box center [368, 245] width 401 height 247
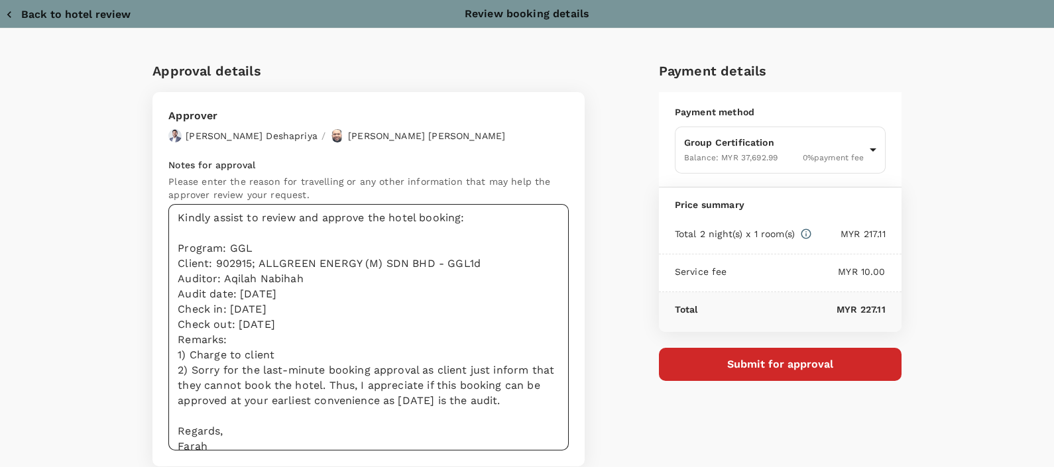
scroll to position [60, 0]
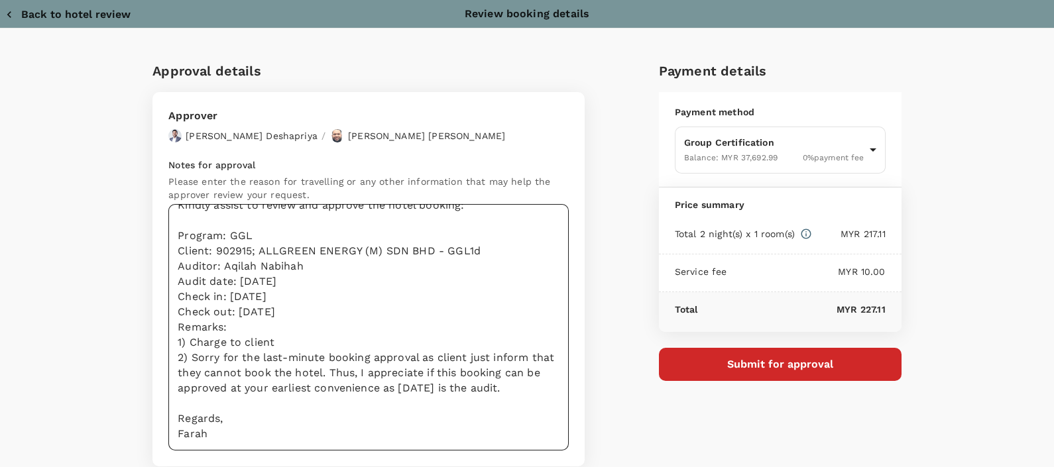
click at [489, 233] on textarea "Dear Hariz/Chathuranga, Kindly assist to review and approve the hotel booking: …" at bounding box center [368, 327] width 401 height 247
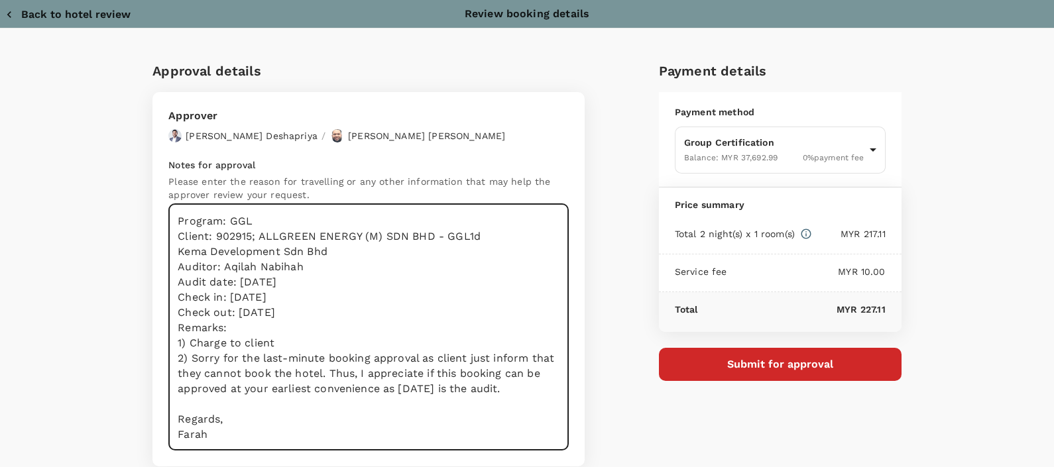
click at [168, 256] on textarea "Dear Hariz/Chathuranga, Kindly assist to review and approve the hotel booking: …" at bounding box center [368, 327] width 401 height 247
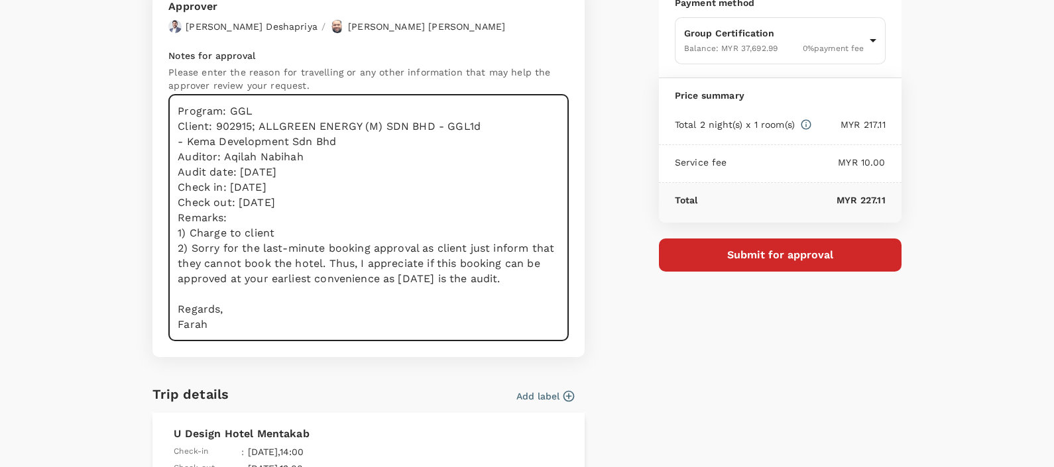
scroll to position [82, 0]
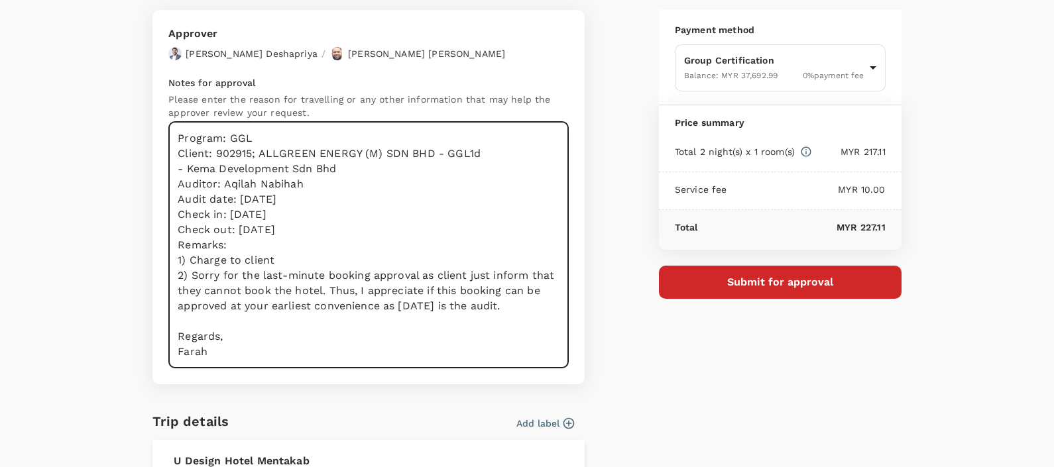
type textarea "Dear Hariz/Chathuranga, Kindly assist to review and approve the hotel booking: …"
click at [675, 287] on button "Submit for approval" at bounding box center [780, 282] width 243 height 33
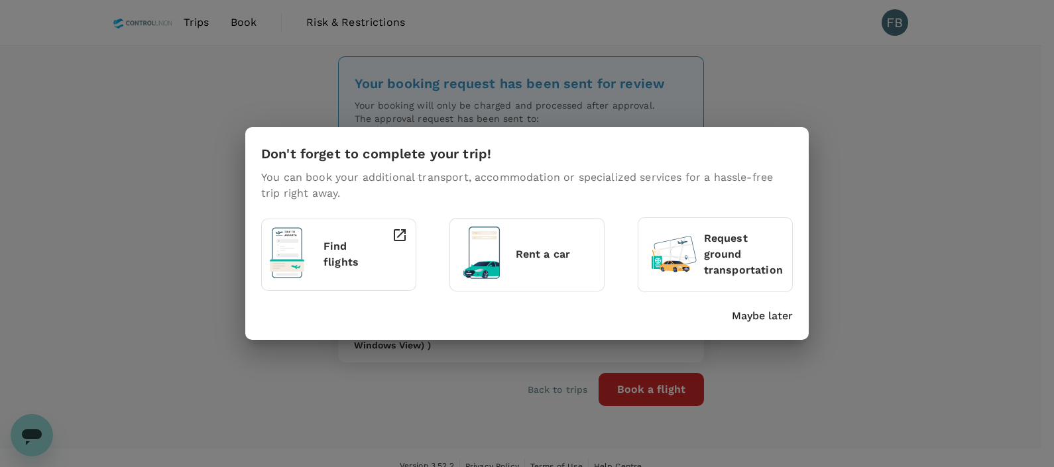
click at [763, 310] on p "Maybe later" at bounding box center [762, 316] width 61 height 16
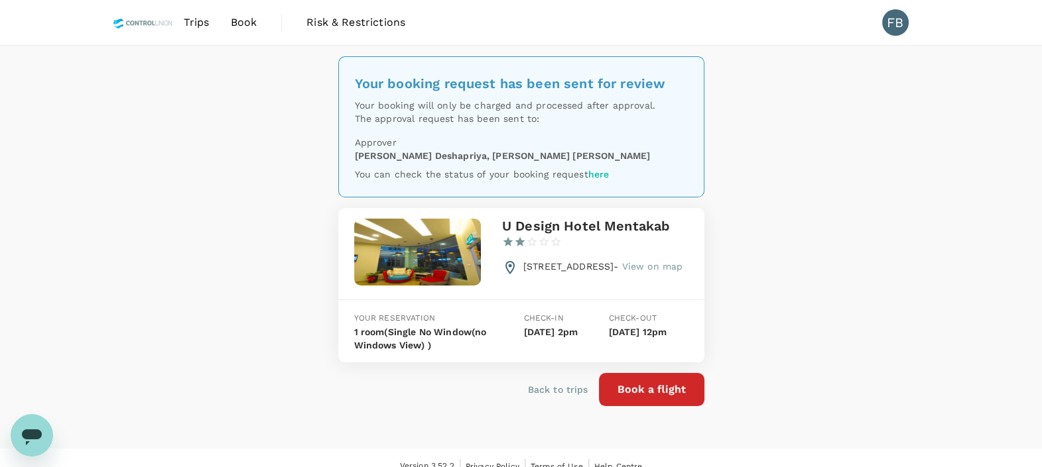
click at [137, 25] on img at bounding box center [143, 22] width 60 height 29
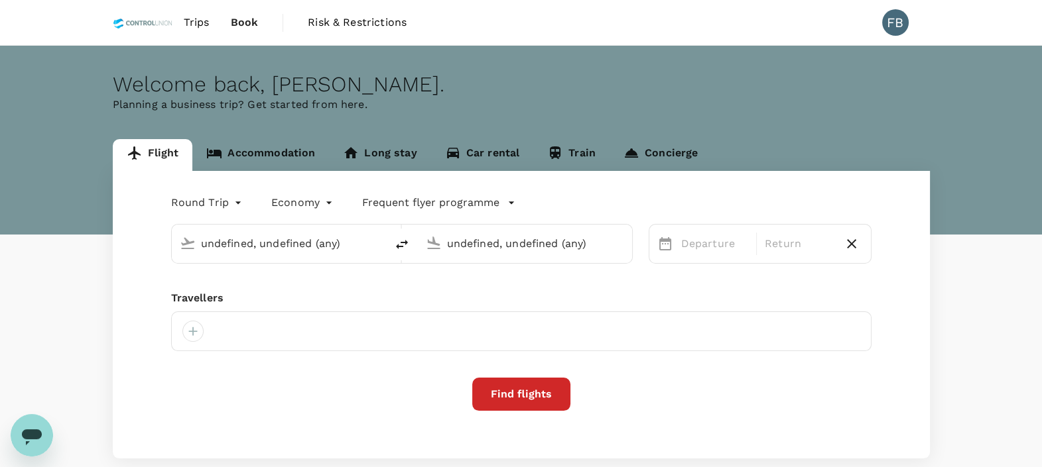
type input "Kota Kinabalu Intl (BKI)"
type input "Kuala Lumpur Intl ([GEOGRAPHIC_DATA])"
type input "Kota Kinabalu Intl (BKI)"
type input "Kuala Lumpur Intl ([GEOGRAPHIC_DATA])"
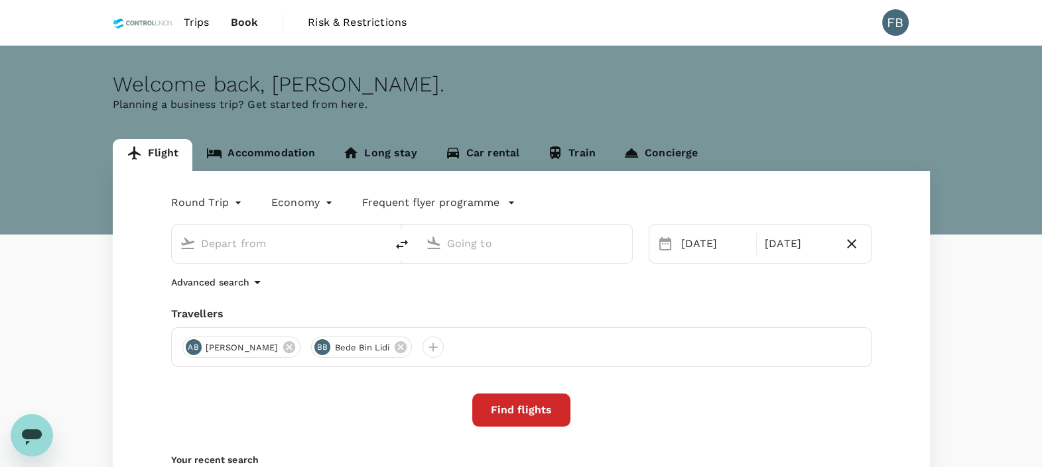
type input "Kota Kinabalu Intl (BKI)"
type input "Kuala Lumpur Intl ([GEOGRAPHIC_DATA])"
click at [139, 20] on img at bounding box center [143, 22] width 60 height 29
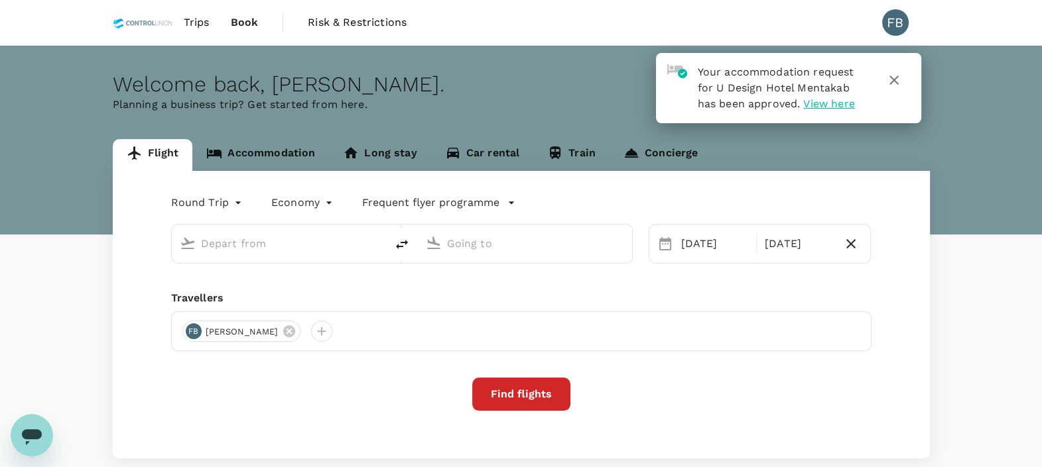
type input "Kota Kinabalu Intl (BKI)"
type input "Kuala Lumpur Intl ([GEOGRAPHIC_DATA])"
type input "Kota Kinabalu Intl (BKI)"
type input "Kuala Lumpur Intl ([GEOGRAPHIC_DATA])"
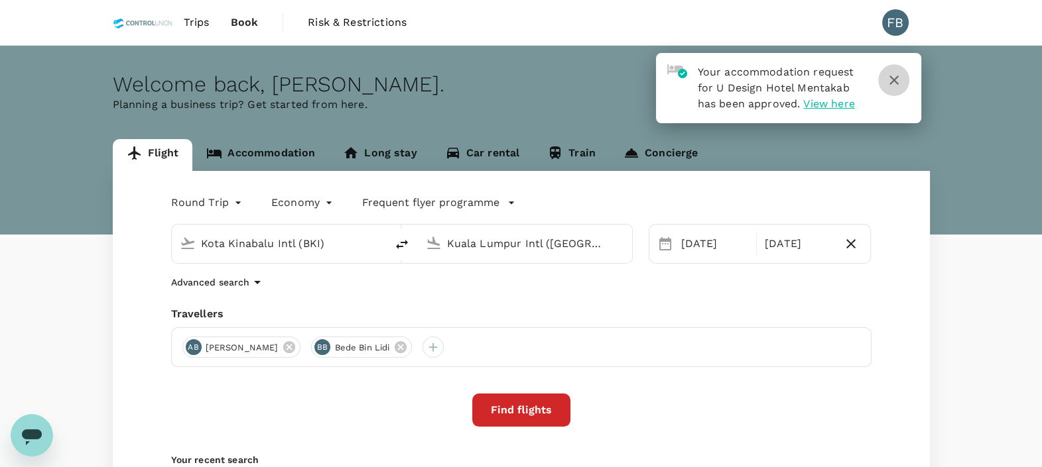
click at [895, 74] on icon "button" at bounding box center [894, 80] width 16 height 16
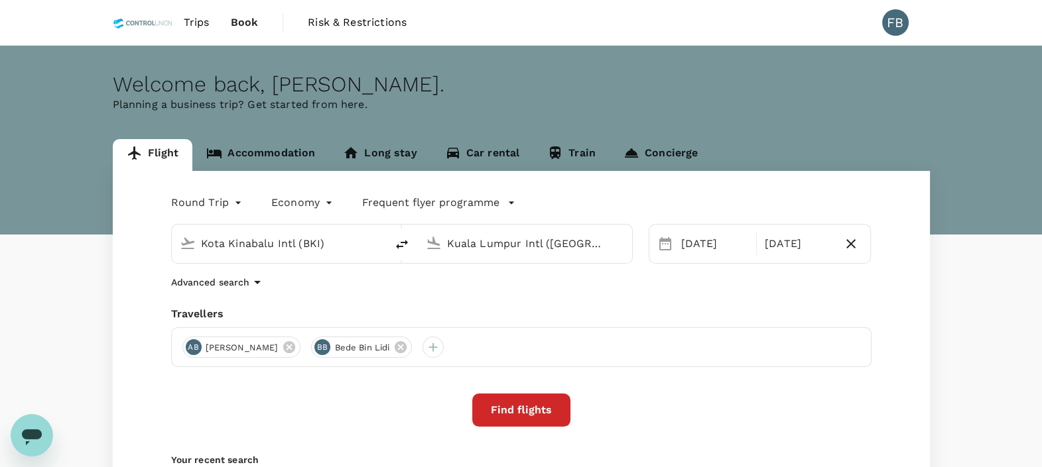
click at [219, 200] on body "Trips Book Risk & Restrictions FB Welcome back , [PERSON_NAME] . Planning a bus…" at bounding box center [521, 314] width 1042 height 629
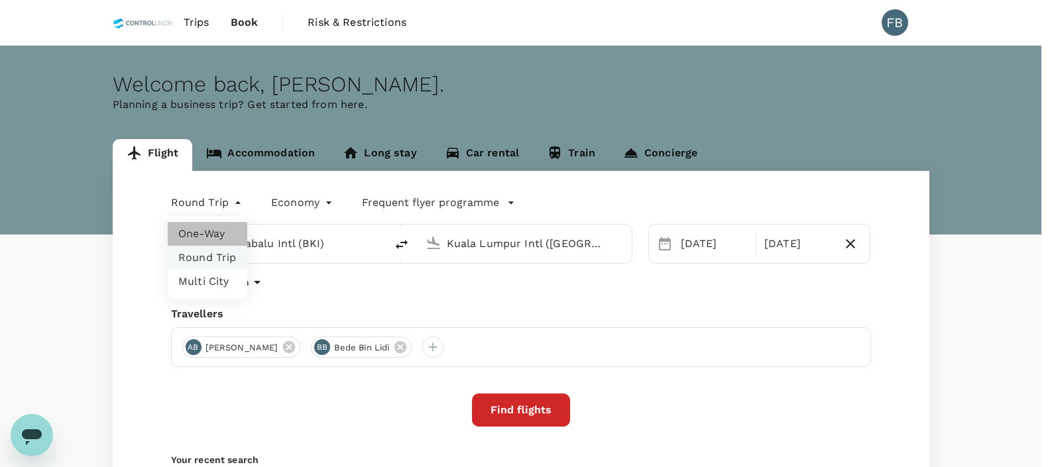
click at [221, 230] on li "One-Way" at bounding box center [208, 234] width 80 height 24
type input "oneway"
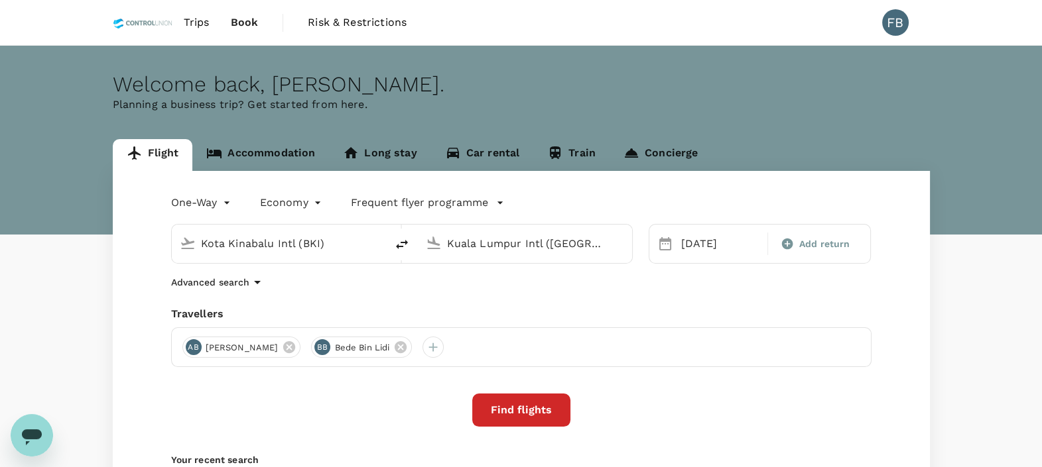
click at [668, 239] on icon at bounding box center [665, 243] width 12 height 13
click at [690, 247] on div "[DATE]" at bounding box center [720, 244] width 89 height 27
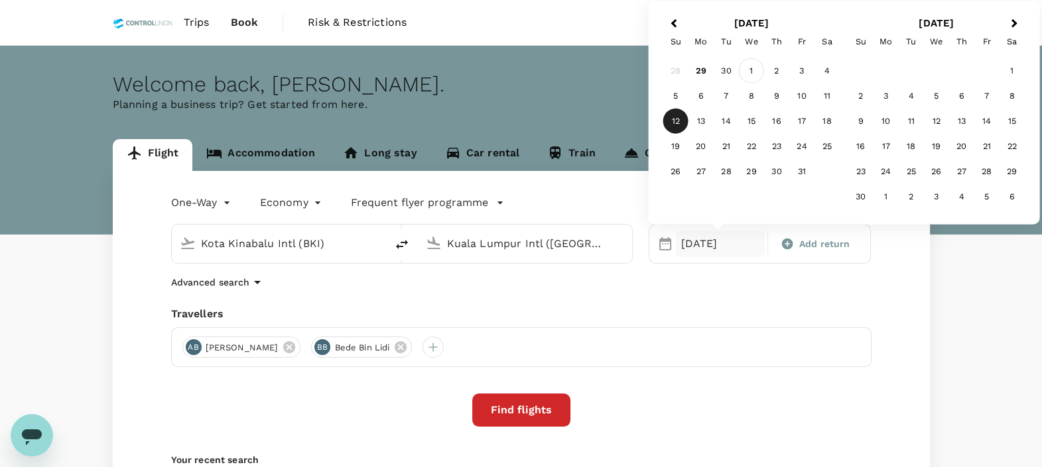
click at [745, 70] on div "1" at bounding box center [751, 70] width 25 height 25
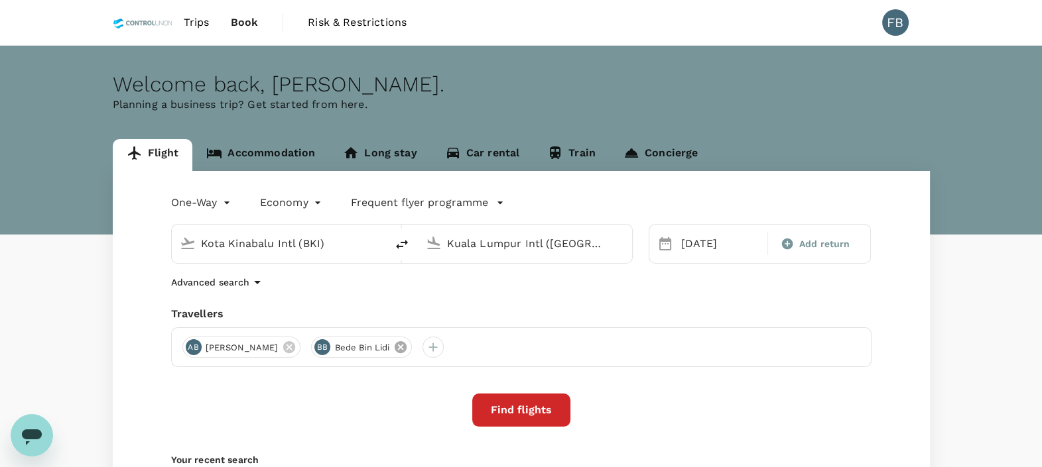
click at [408, 347] on icon at bounding box center [400, 347] width 15 height 15
click at [295, 347] on icon at bounding box center [289, 347] width 12 height 12
click at [202, 347] on div at bounding box center [192, 347] width 21 height 21
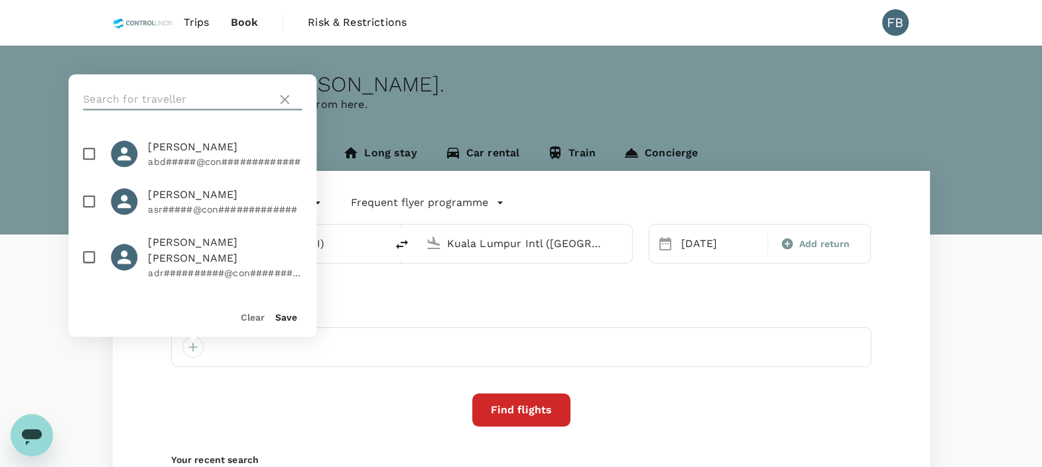
click at [230, 93] on input "text" at bounding box center [177, 99] width 188 height 21
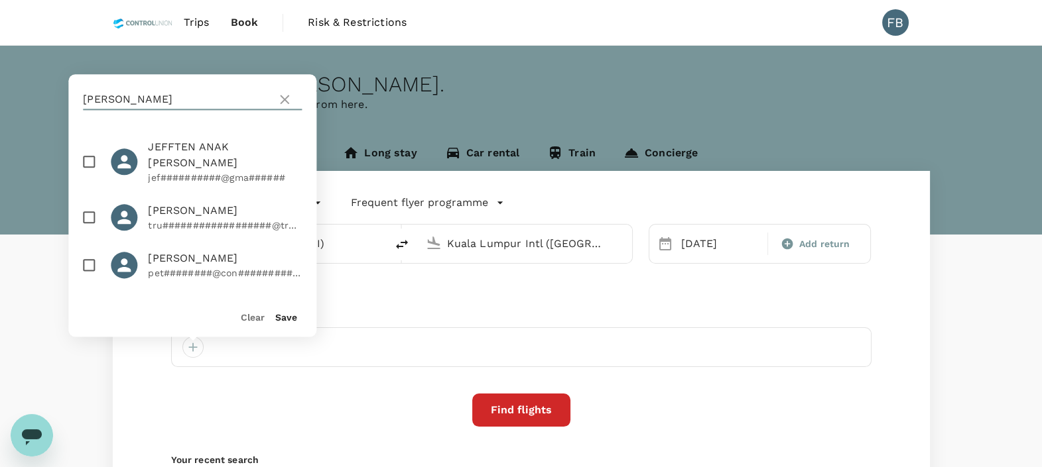
type input "[PERSON_NAME]"
click at [82, 204] on input "checkbox" at bounding box center [89, 218] width 28 height 28
checkbox input "true"
click at [292, 314] on button "Save" at bounding box center [286, 317] width 22 height 11
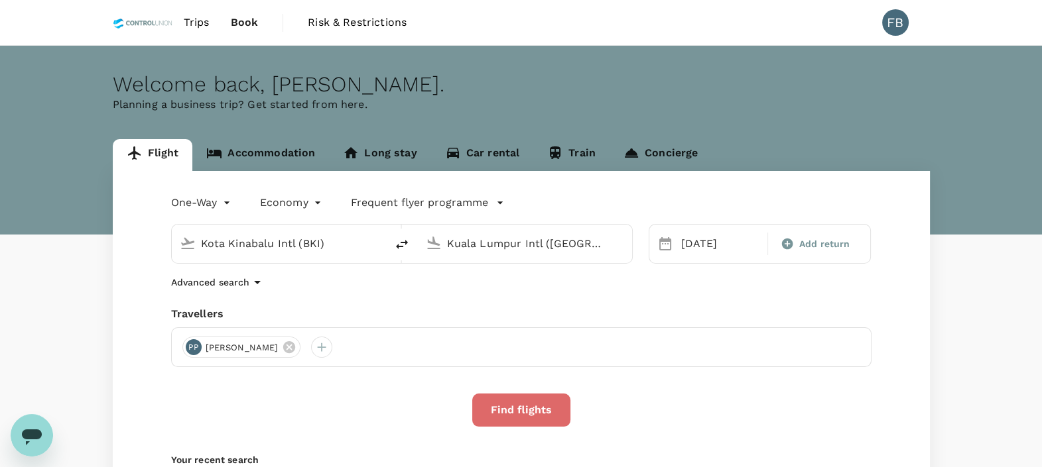
click at [550, 419] on button "Find flights" at bounding box center [521, 410] width 98 height 33
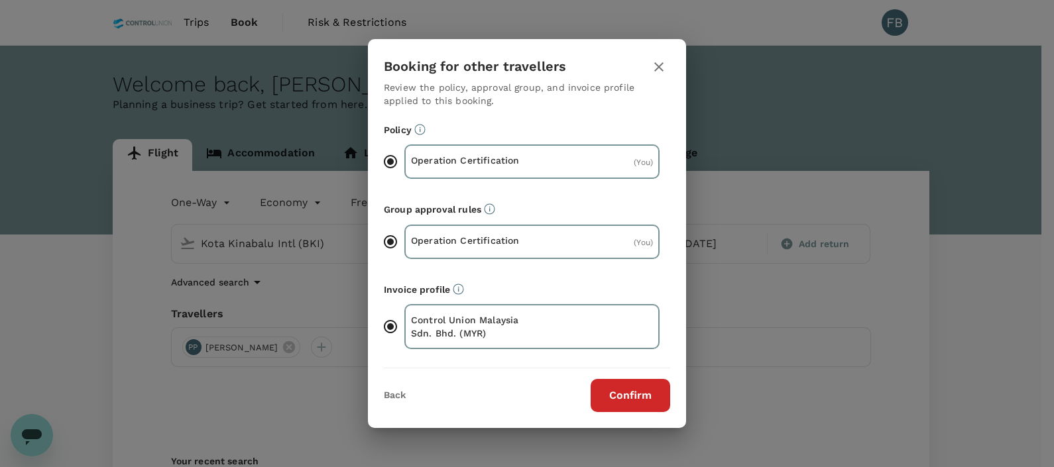
click at [630, 399] on button "Confirm" at bounding box center [631, 395] width 80 height 33
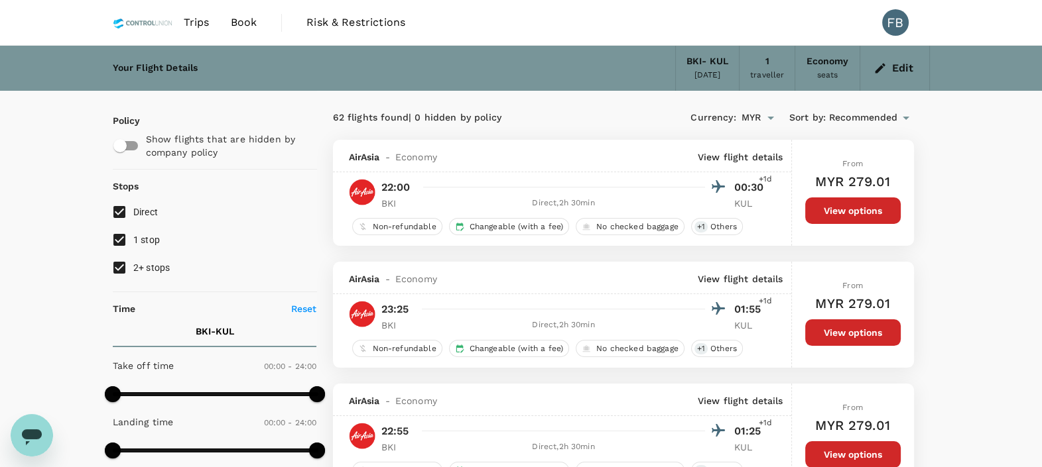
click at [123, 267] on input "2+ stops" at bounding box center [119, 268] width 28 height 28
checkbox input "false"
click at [123, 244] on input "1 stop" at bounding box center [119, 240] width 28 height 28
checkbox input "false"
click at [900, 78] on button "Edit" at bounding box center [895, 68] width 48 height 21
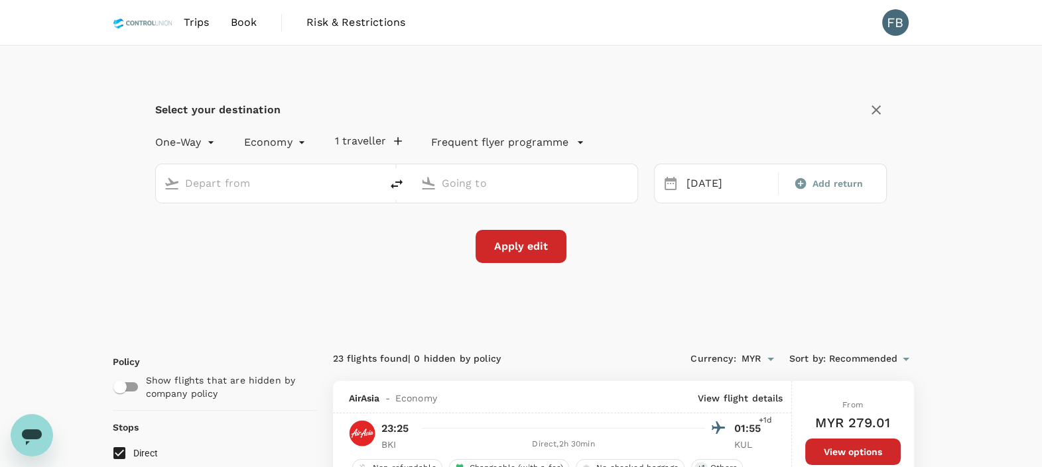
type input "Kota Kinabalu Intl (BKI)"
type input "Kuala Lumpur Intl ([GEOGRAPHIC_DATA])"
click at [694, 177] on div "[DATE]" at bounding box center [728, 184] width 94 height 26
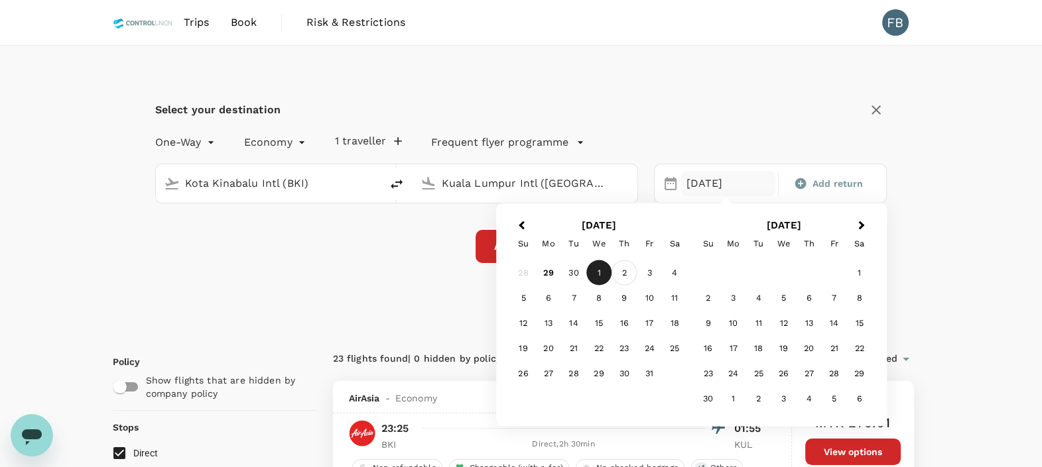
click at [623, 273] on div "2" at bounding box center [623, 273] width 25 height 25
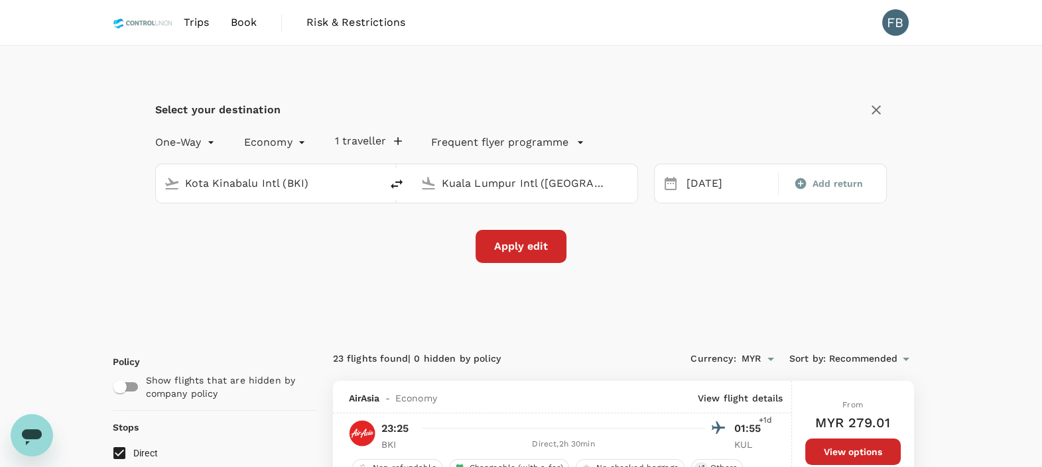
click at [521, 249] on button "Apply edit" at bounding box center [520, 246] width 91 height 33
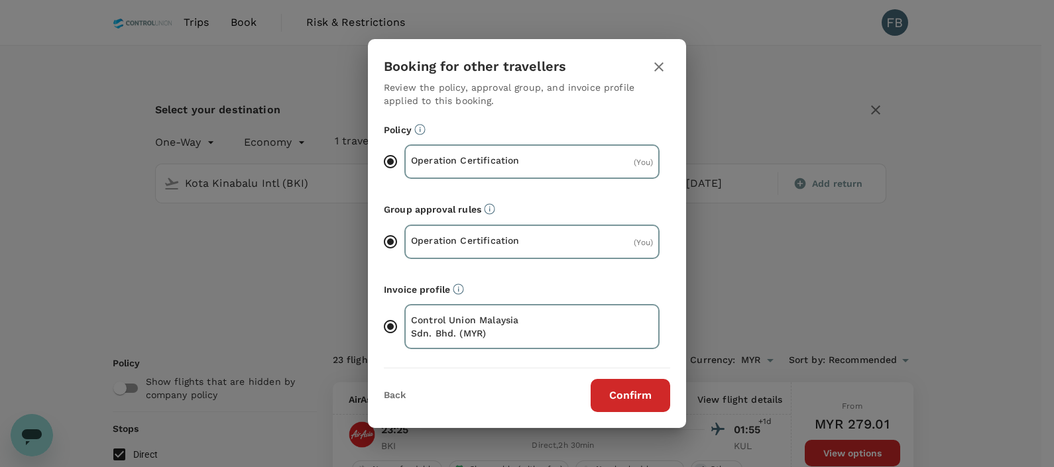
click at [643, 403] on button "Confirm" at bounding box center [631, 395] width 80 height 33
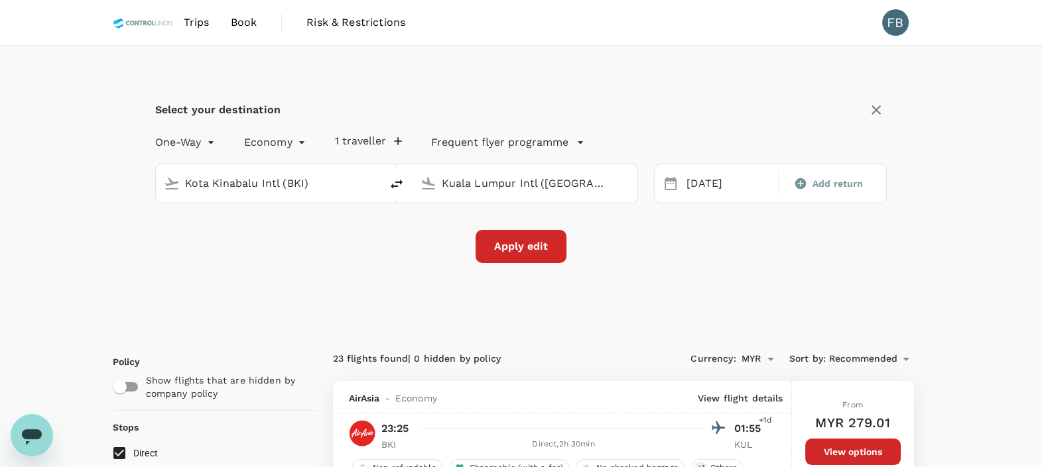
checkbox input "false"
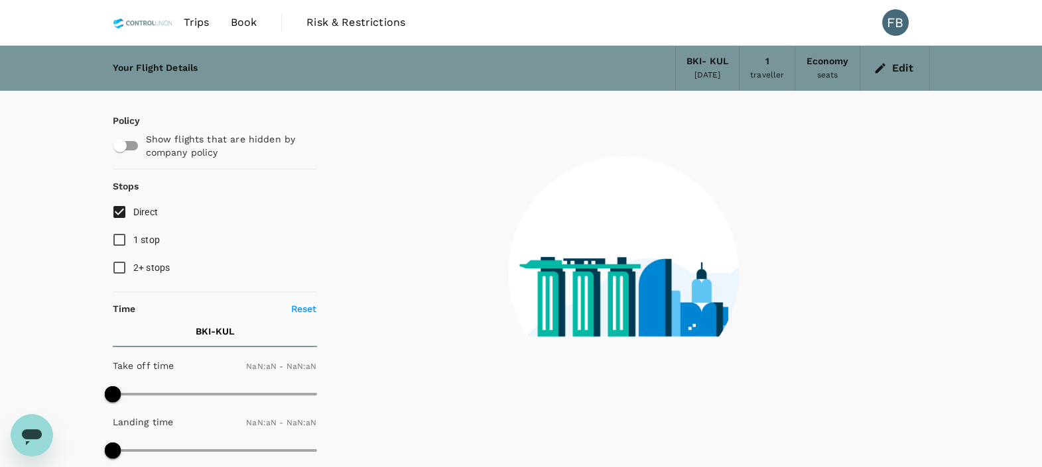
type input "1440"
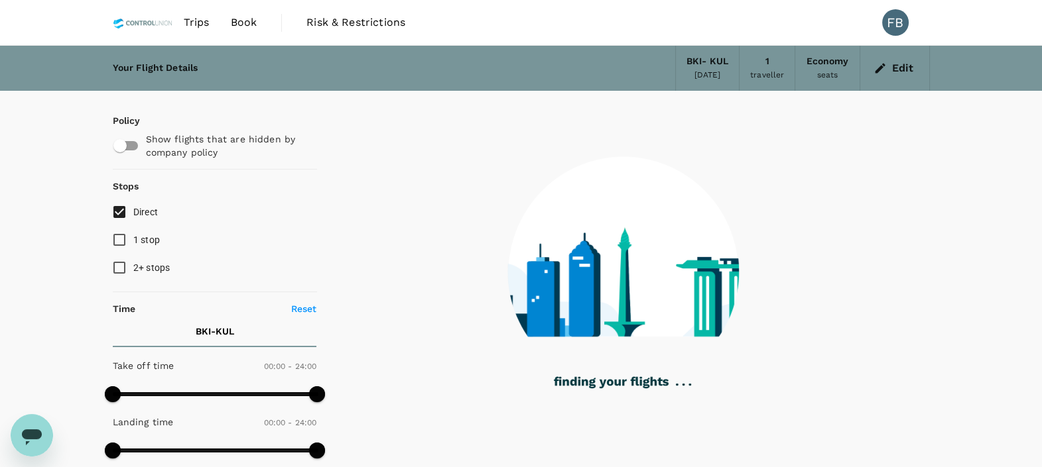
type input "1440"
checkbox input "true"
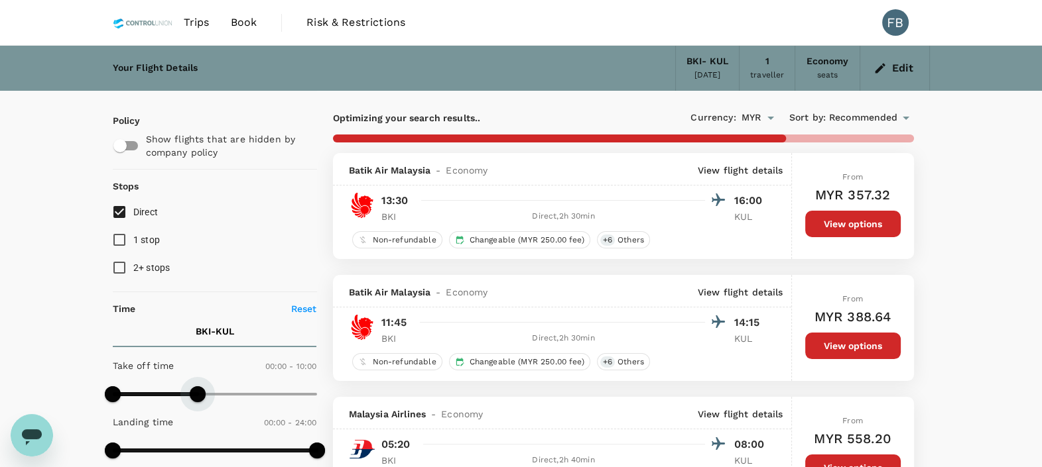
type input "540"
drag, startPoint x: 316, startPoint y: 394, endPoint x: 189, endPoint y: 401, distance: 126.8
click at [189, 401] on span at bounding box center [189, 395] width 16 height 16
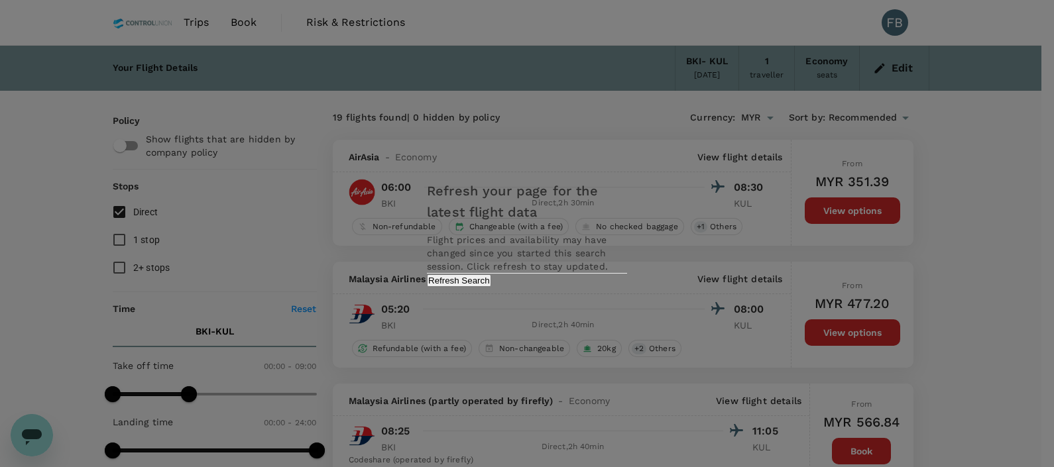
click at [491, 287] on button "Refresh Search" at bounding box center [459, 281] width 64 height 13
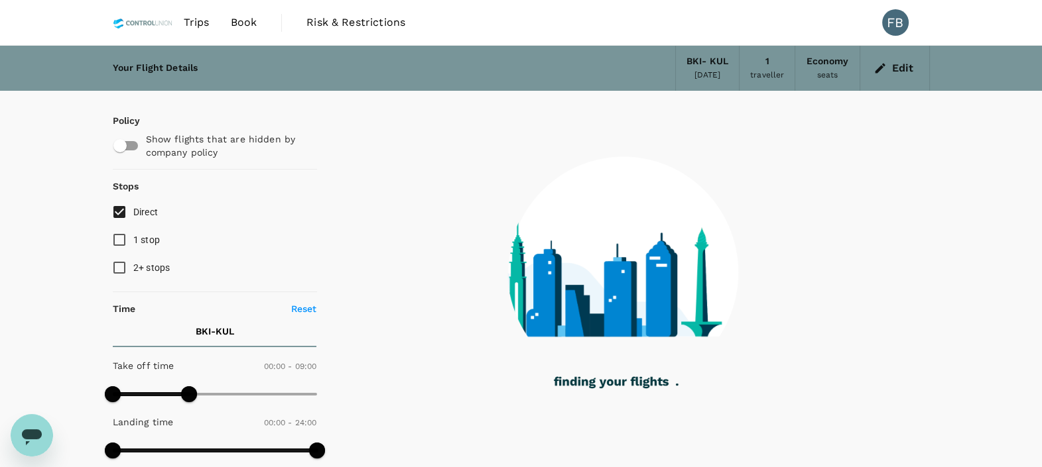
type input "1440"
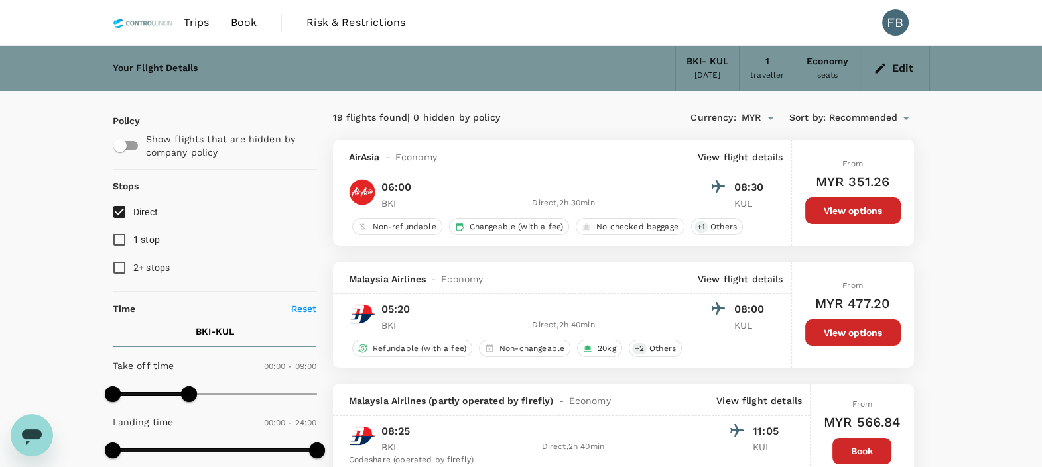
click at [236, 32] on link "Book" at bounding box center [244, 22] width 48 height 45
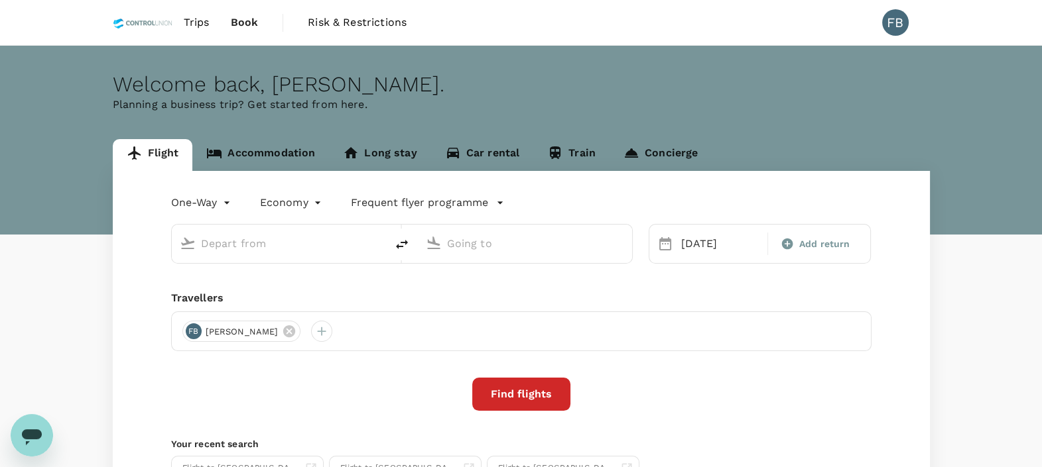
type input "Kota Kinabalu Intl (BKI)"
type input "Kuala Lumpur Intl ([GEOGRAPHIC_DATA])"
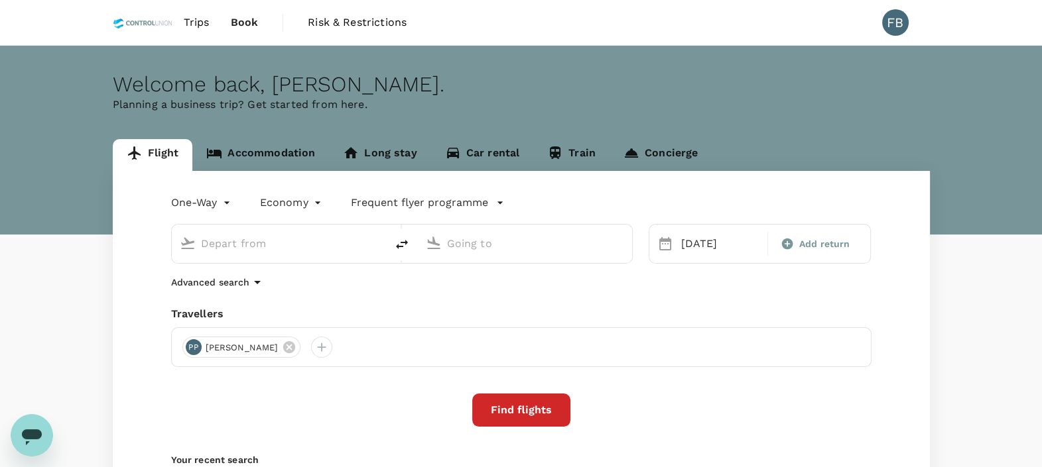
type input "Kota Kinabalu Intl (BKI)"
type input "Kuala Lumpur Intl ([GEOGRAPHIC_DATA])"
click at [179, 10] on link "Trips" at bounding box center [196, 22] width 47 height 45
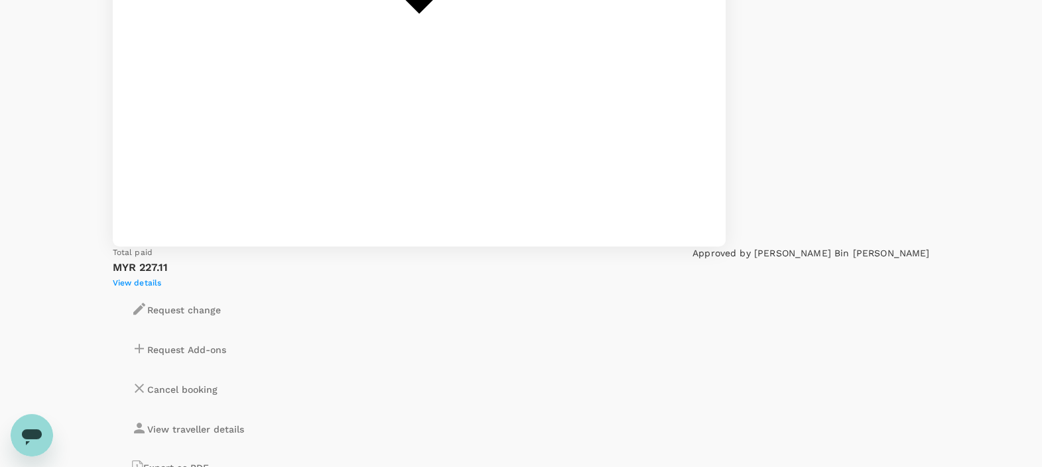
scroll to position [912, 0]
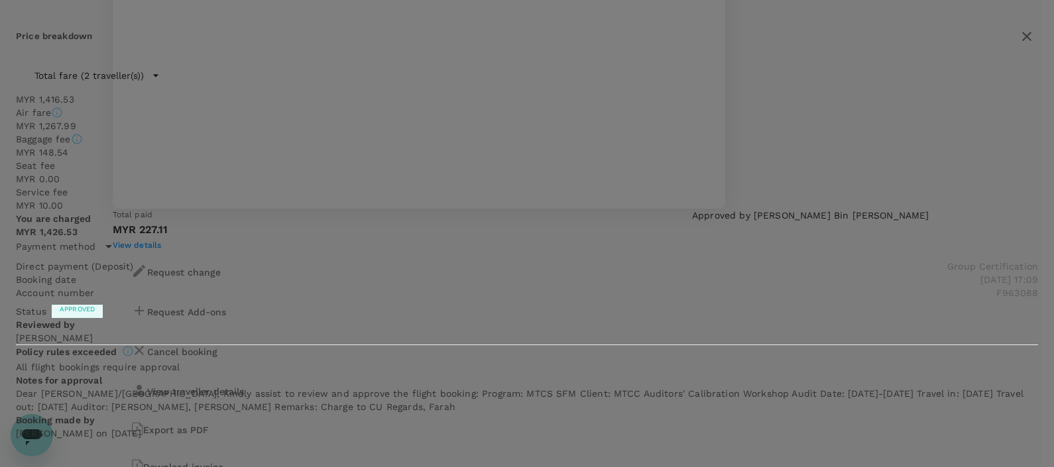
click at [117, 239] on icon at bounding box center [109, 247] width 16 height 16
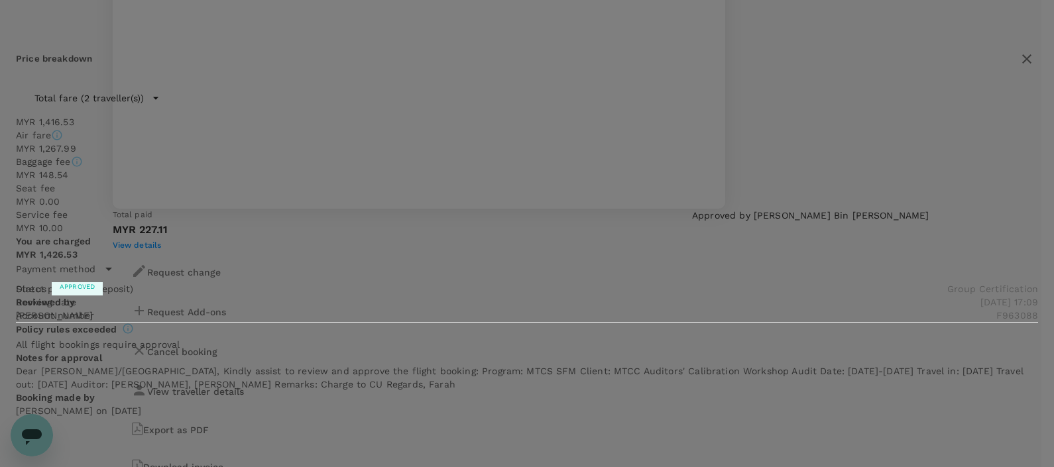
click at [158, 97] on icon "button" at bounding box center [155, 98] width 5 height 3
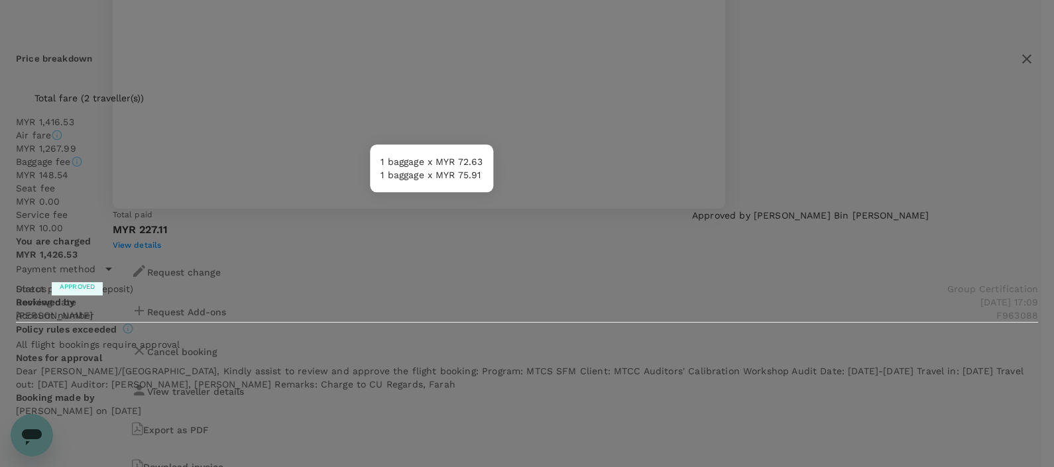
click at [82, 156] on icon at bounding box center [77, 161] width 10 height 10
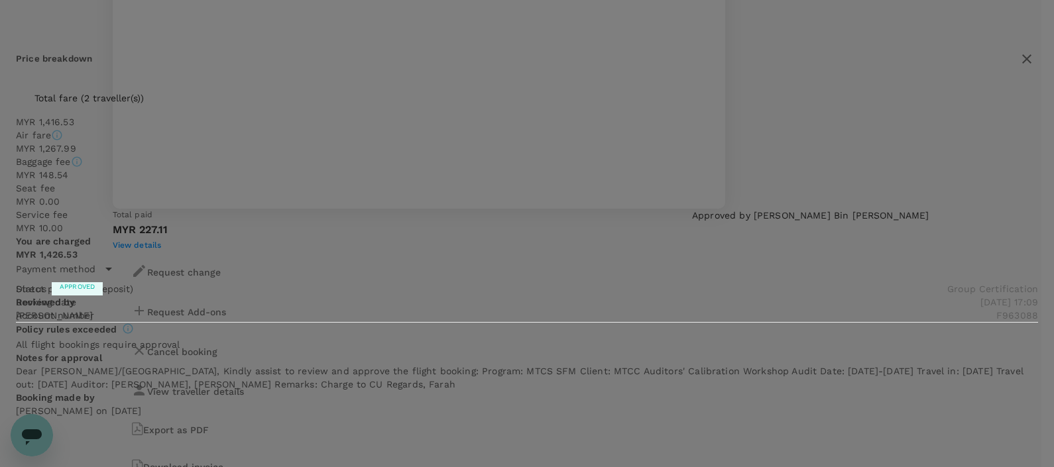
click at [1022, 54] on icon "button" at bounding box center [1026, 58] width 9 height 9
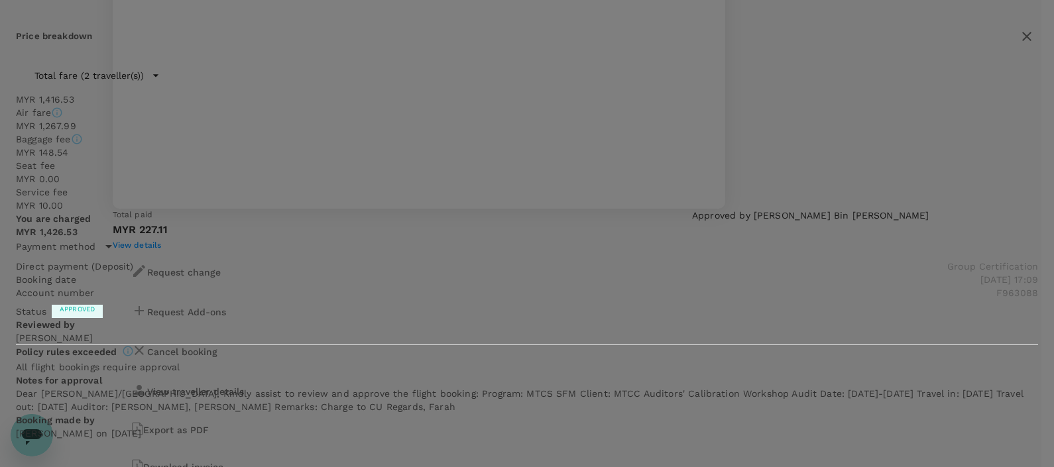
click at [1019, 42] on icon "button" at bounding box center [1027, 37] width 16 height 16
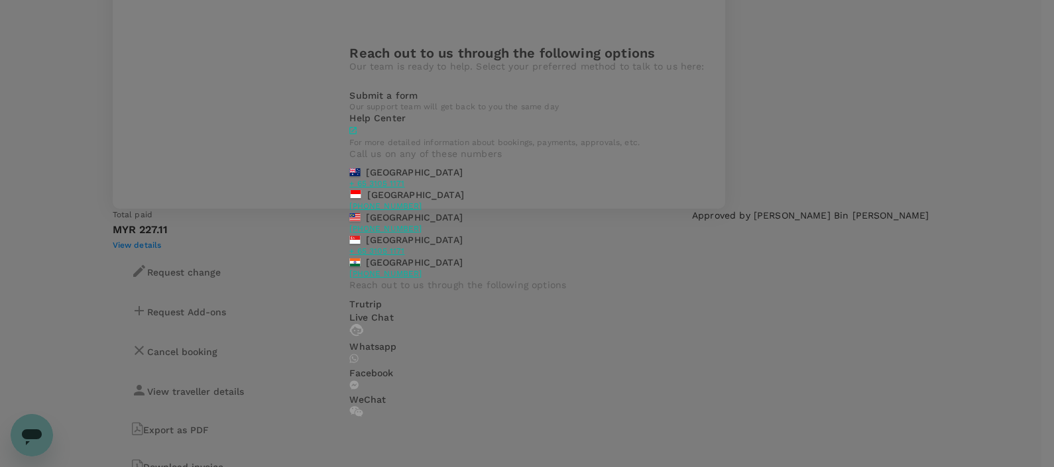
click at [949, 253] on div "Reach out to us through the following options Our team is ready to help. Select…" at bounding box center [527, 233] width 1054 height 467
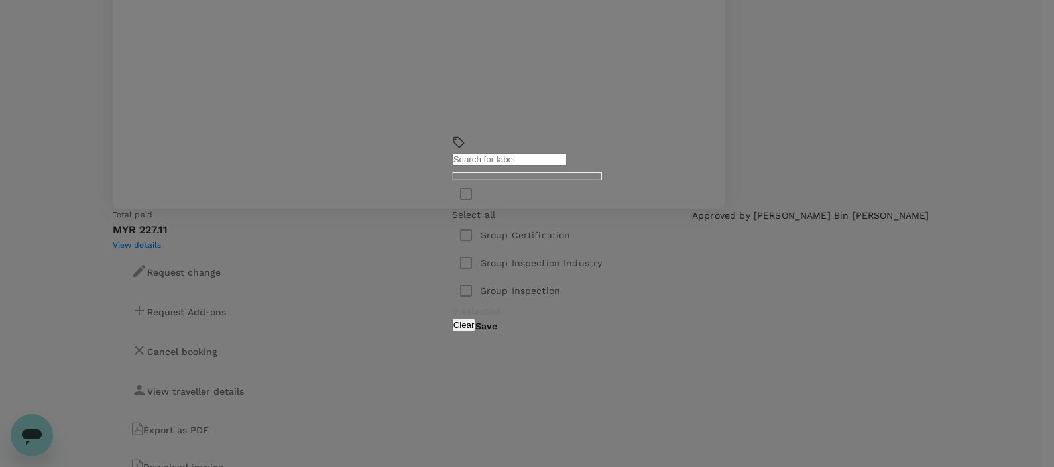
click at [480, 229] on p "Group Certification" at bounding box center [525, 235] width 91 height 13
click at [452, 227] on input "checkbox" at bounding box center [466, 235] width 28 height 28
checkbox input "true"
click at [497, 321] on button "Save" at bounding box center [486, 326] width 22 height 11
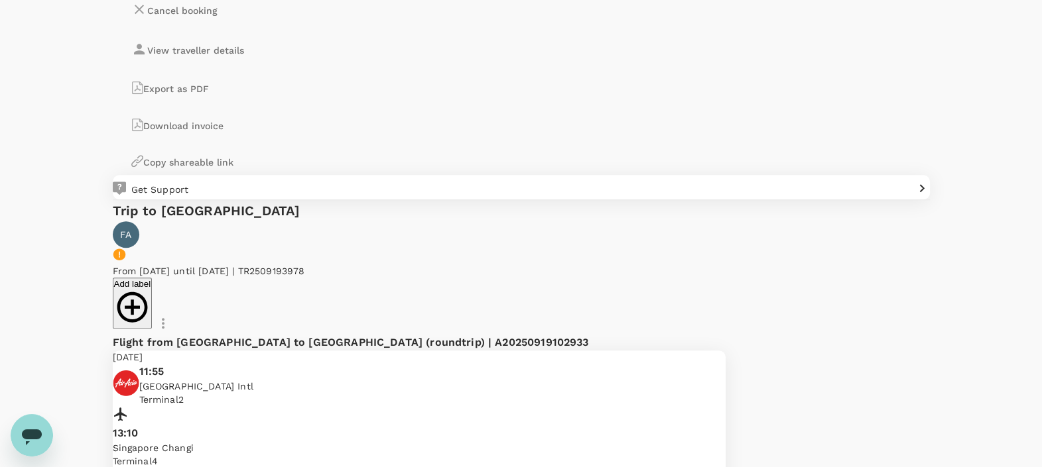
scroll to position [1325, 0]
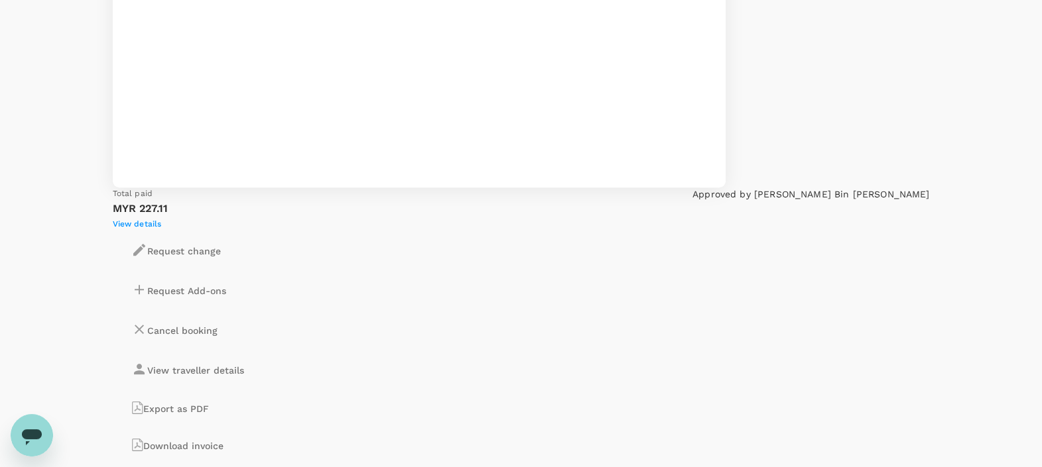
scroll to position [912, 0]
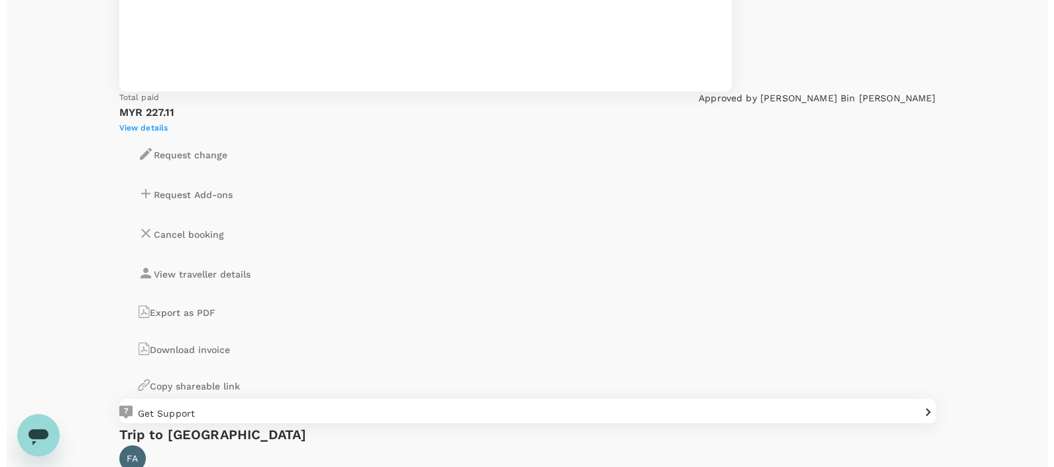
scroll to position [995, 0]
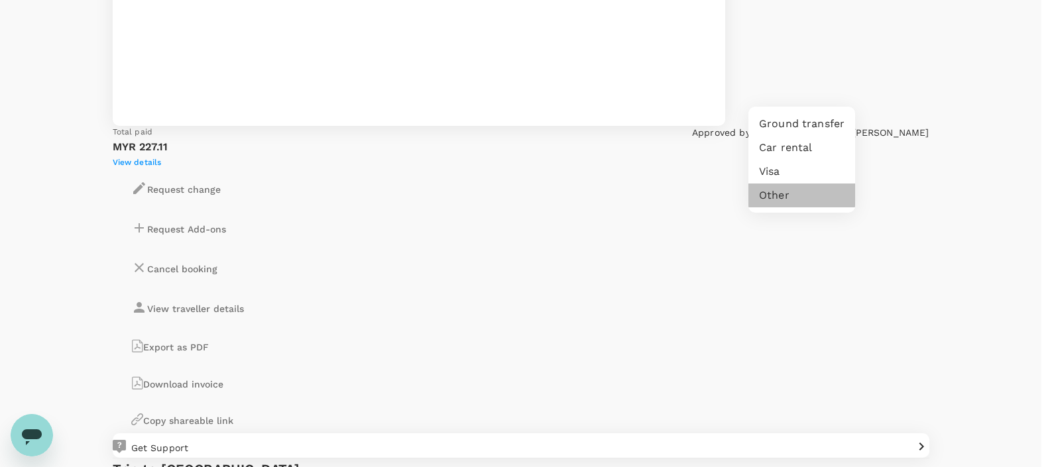
click at [768, 191] on li "Other" at bounding box center [802, 196] width 107 height 24
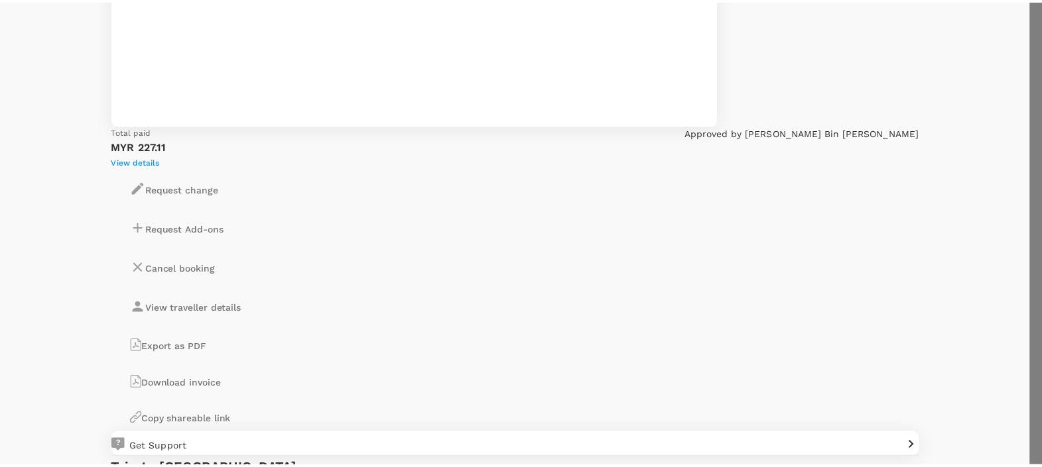
scroll to position [0, 0]
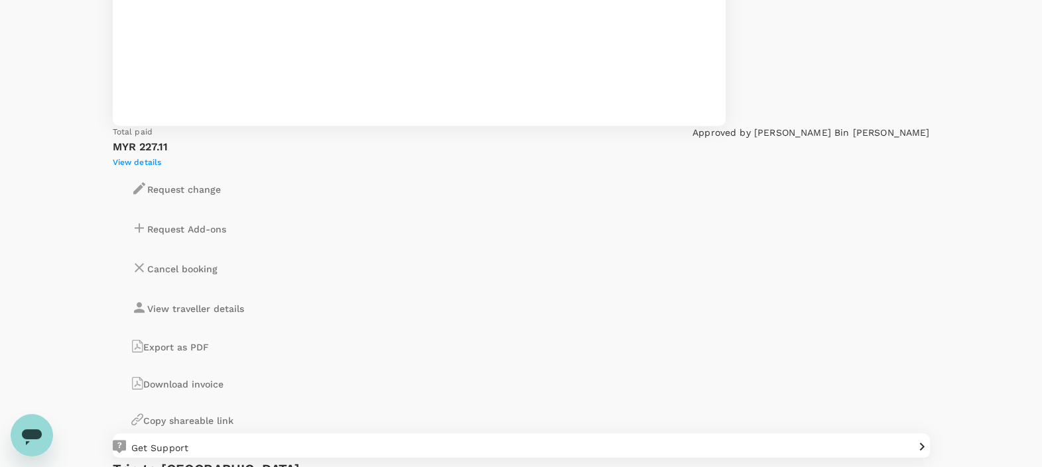
click at [942, 101] on div at bounding box center [527, 233] width 1054 height 467
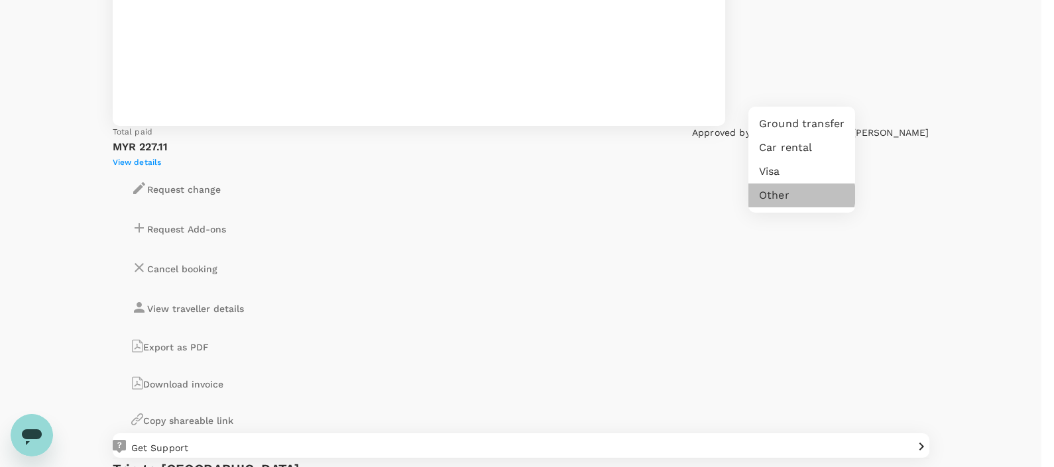
click at [799, 195] on li "Other" at bounding box center [802, 196] width 107 height 24
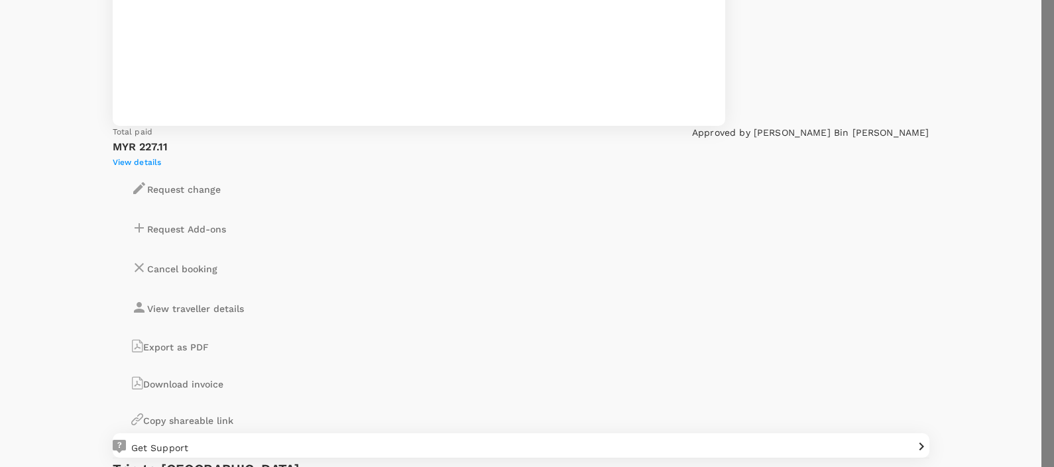
drag, startPoint x: 792, startPoint y: 202, endPoint x: 818, endPoint y: 231, distance: 38.5
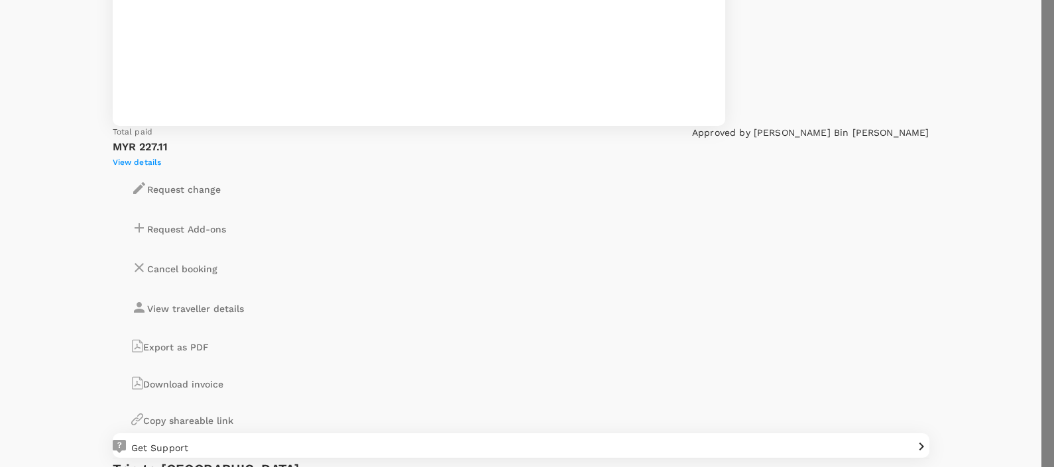
type textarea "Hi, I would like to add 15kg baggage for passenger Bede bin Lidi, for both trip…"
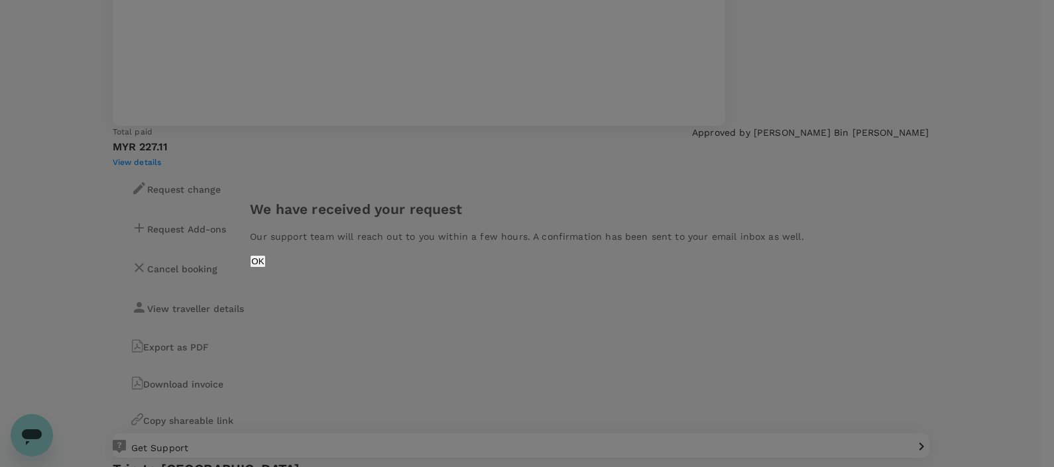
click at [265, 268] on button "OK" at bounding box center [257, 261] width 15 height 13
